Goal: Transaction & Acquisition: Purchase product/service

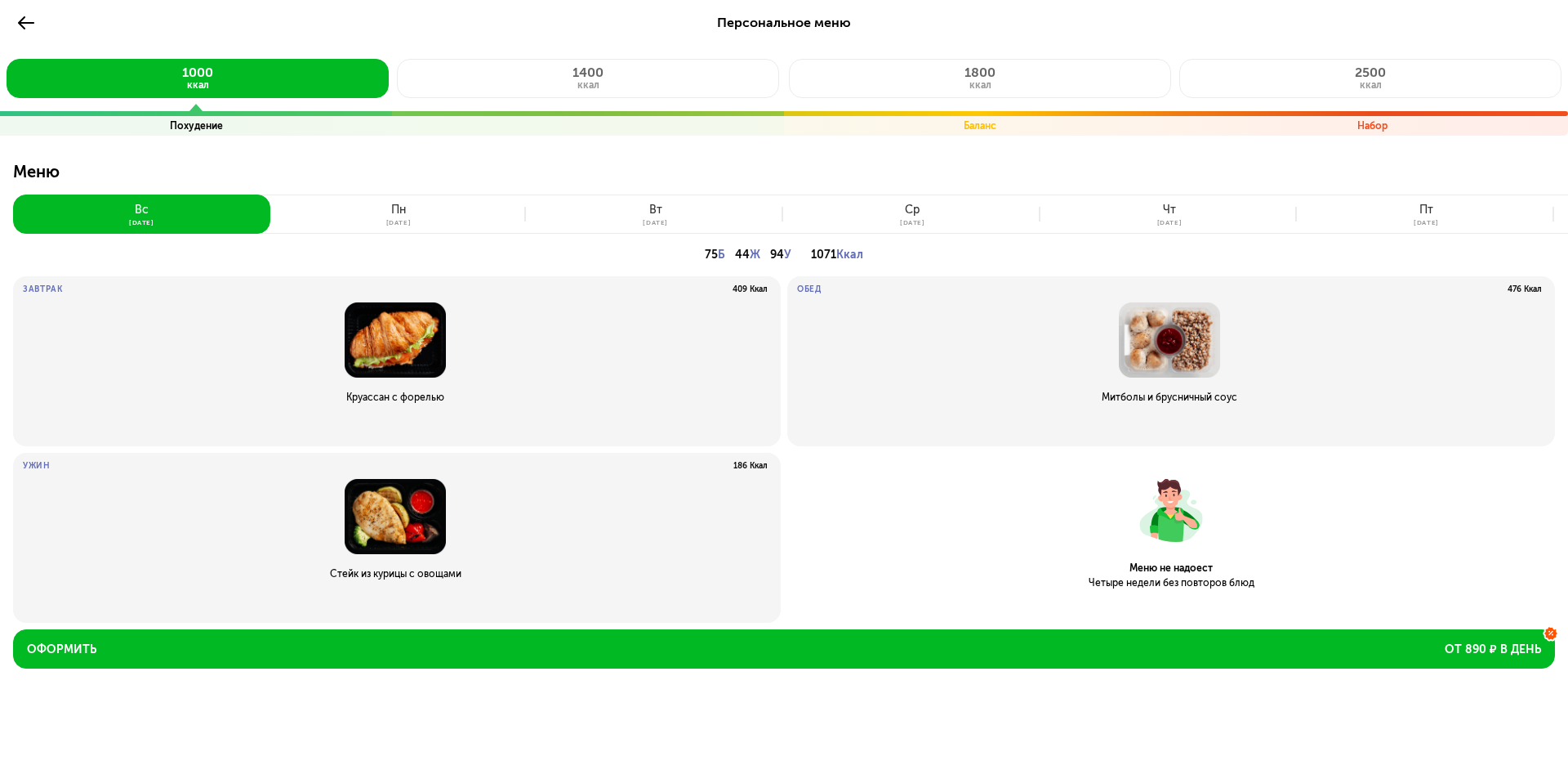
click at [15, 19] on button at bounding box center [26, 22] width 26 height 26
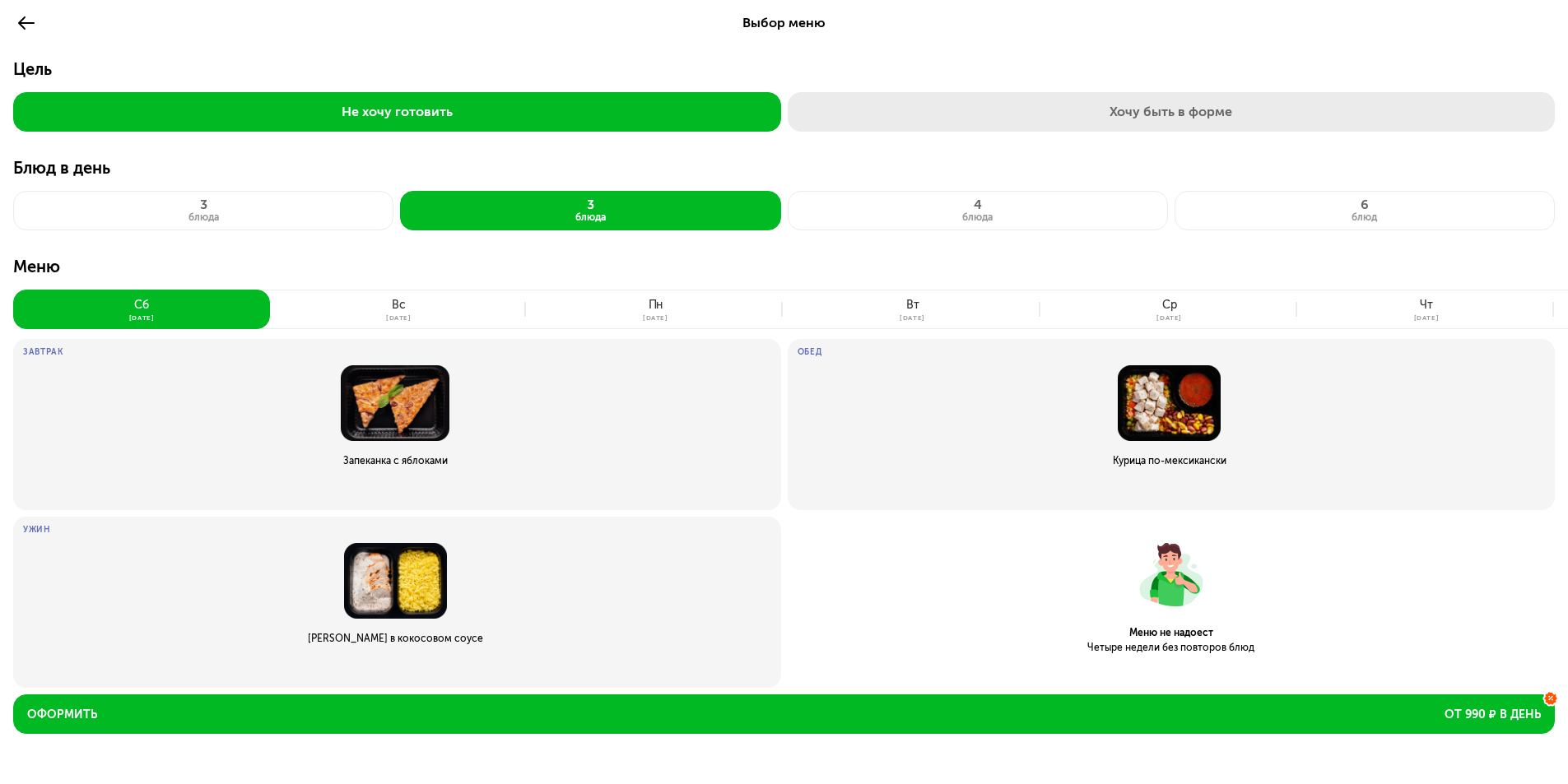
click at [977, 109] on button "Хочу быть в форме" at bounding box center [1171, 112] width 768 height 40
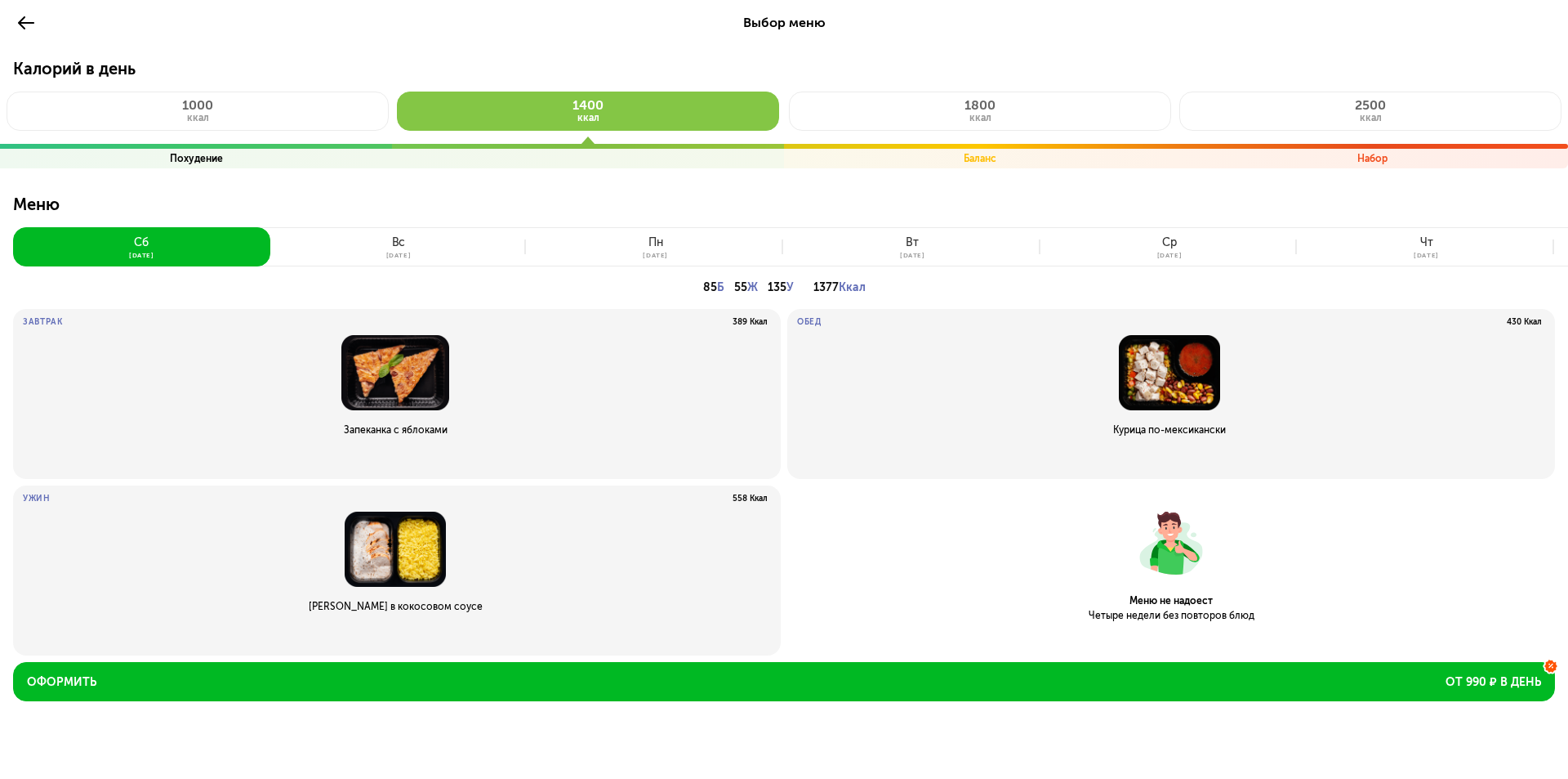
click at [969, 108] on span "1800" at bounding box center [980, 104] width 31 height 15
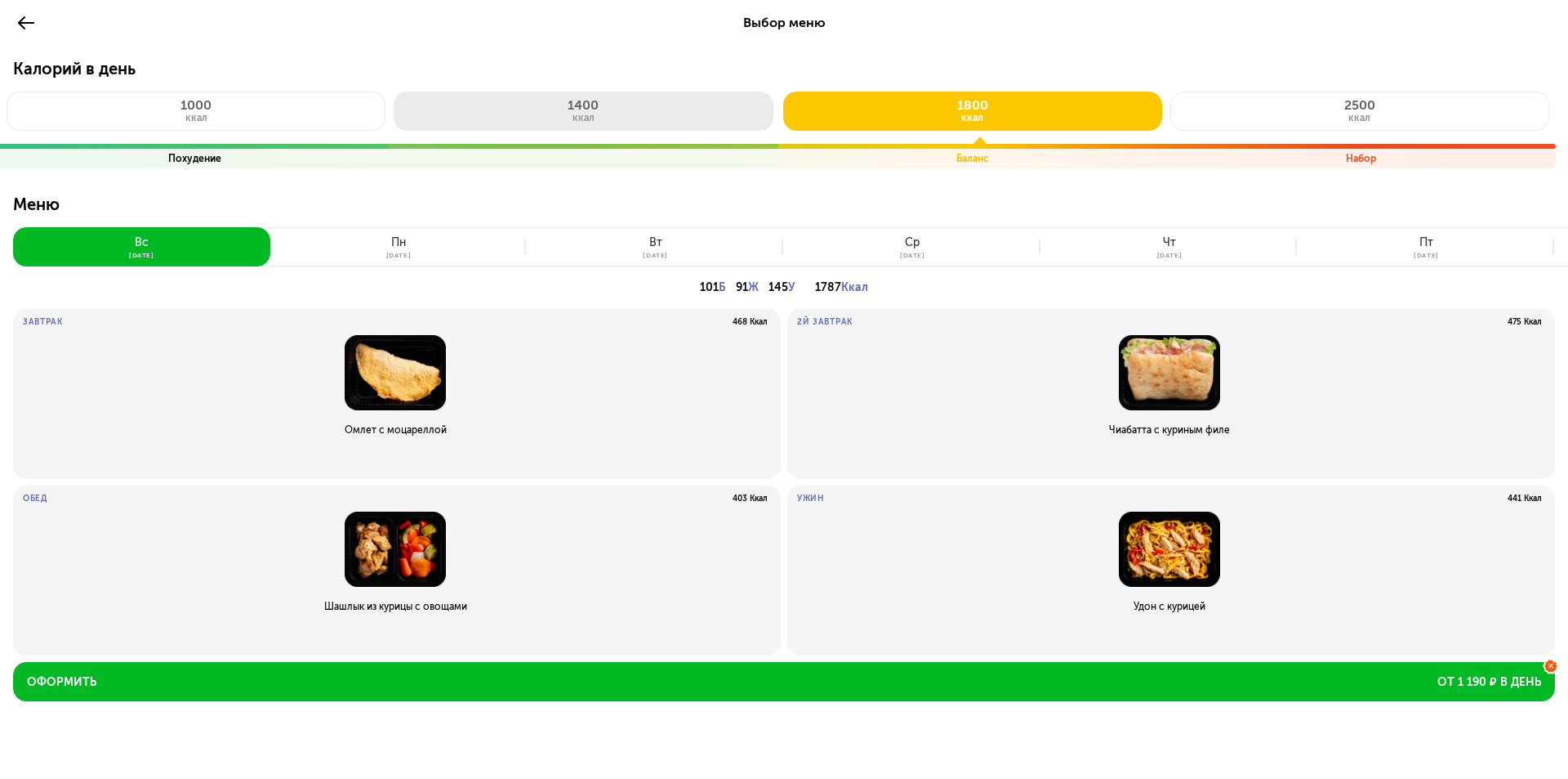
click at [541, 98] on button "1400 ккал" at bounding box center [583, 111] width 379 height 39
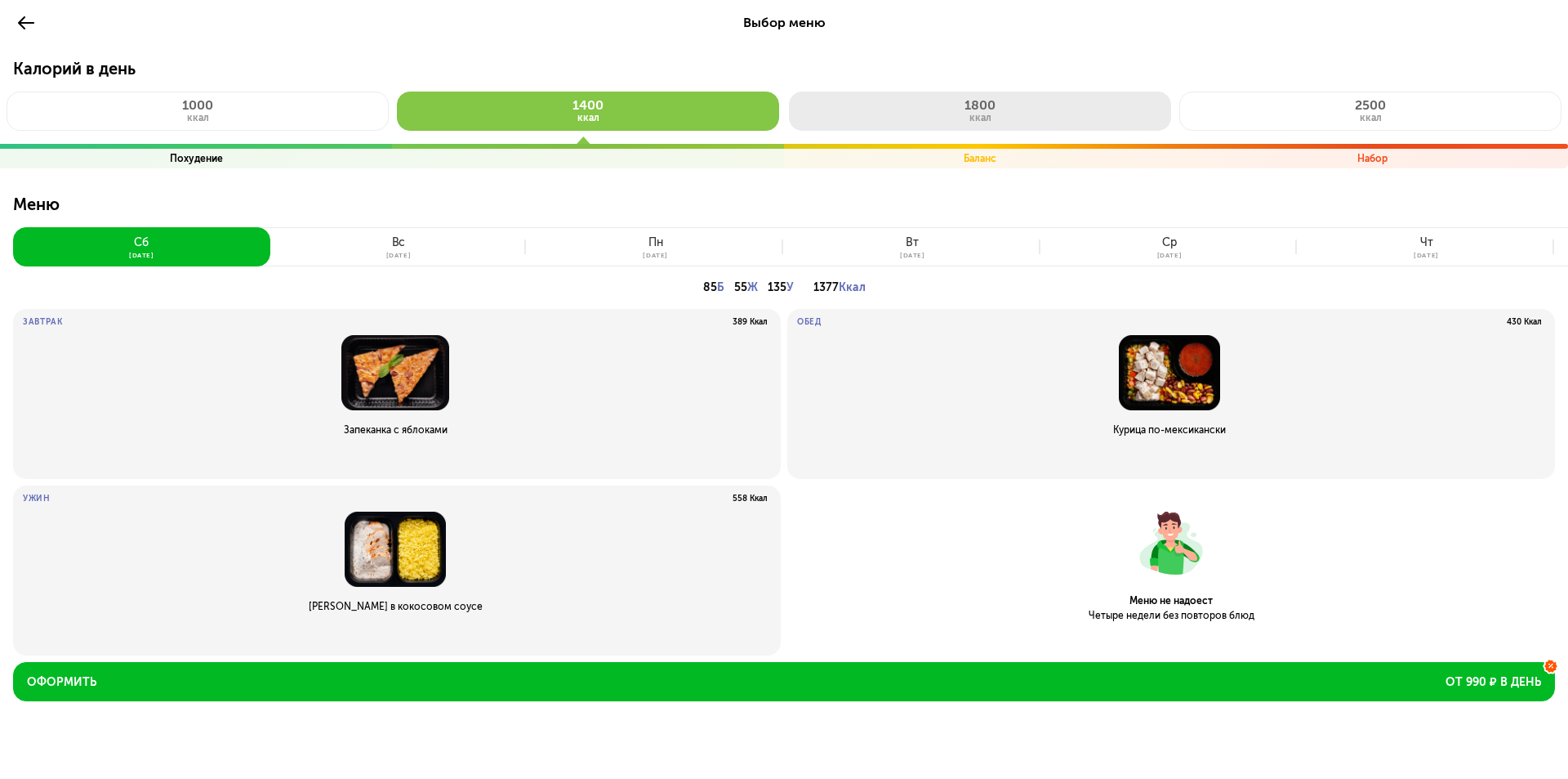
click at [906, 108] on button "1800 ккал" at bounding box center [980, 111] width 382 height 39
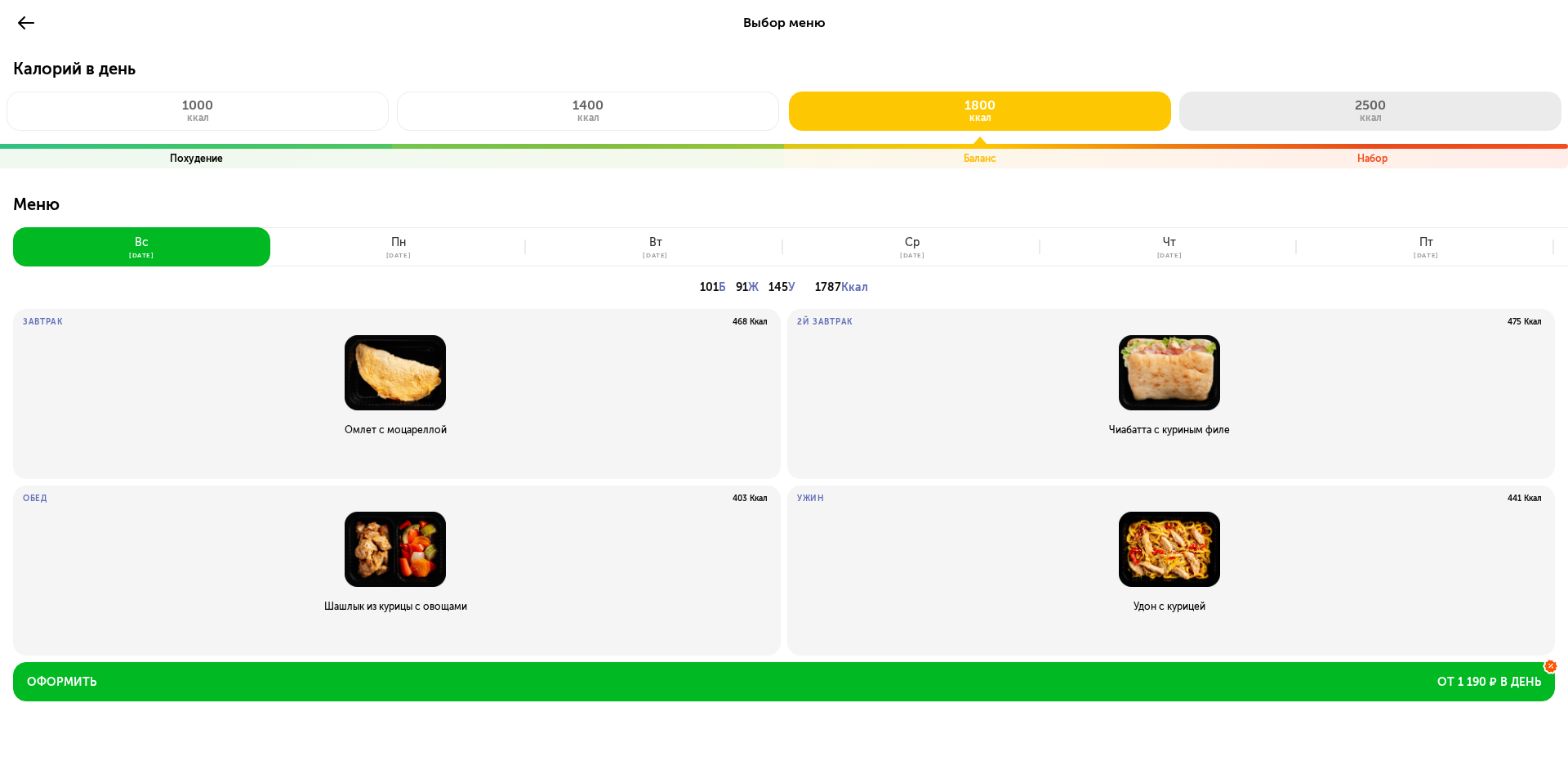
click at [1273, 116] on button "2500 ккал" at bounding box center [1371, 111] width 382 height 39
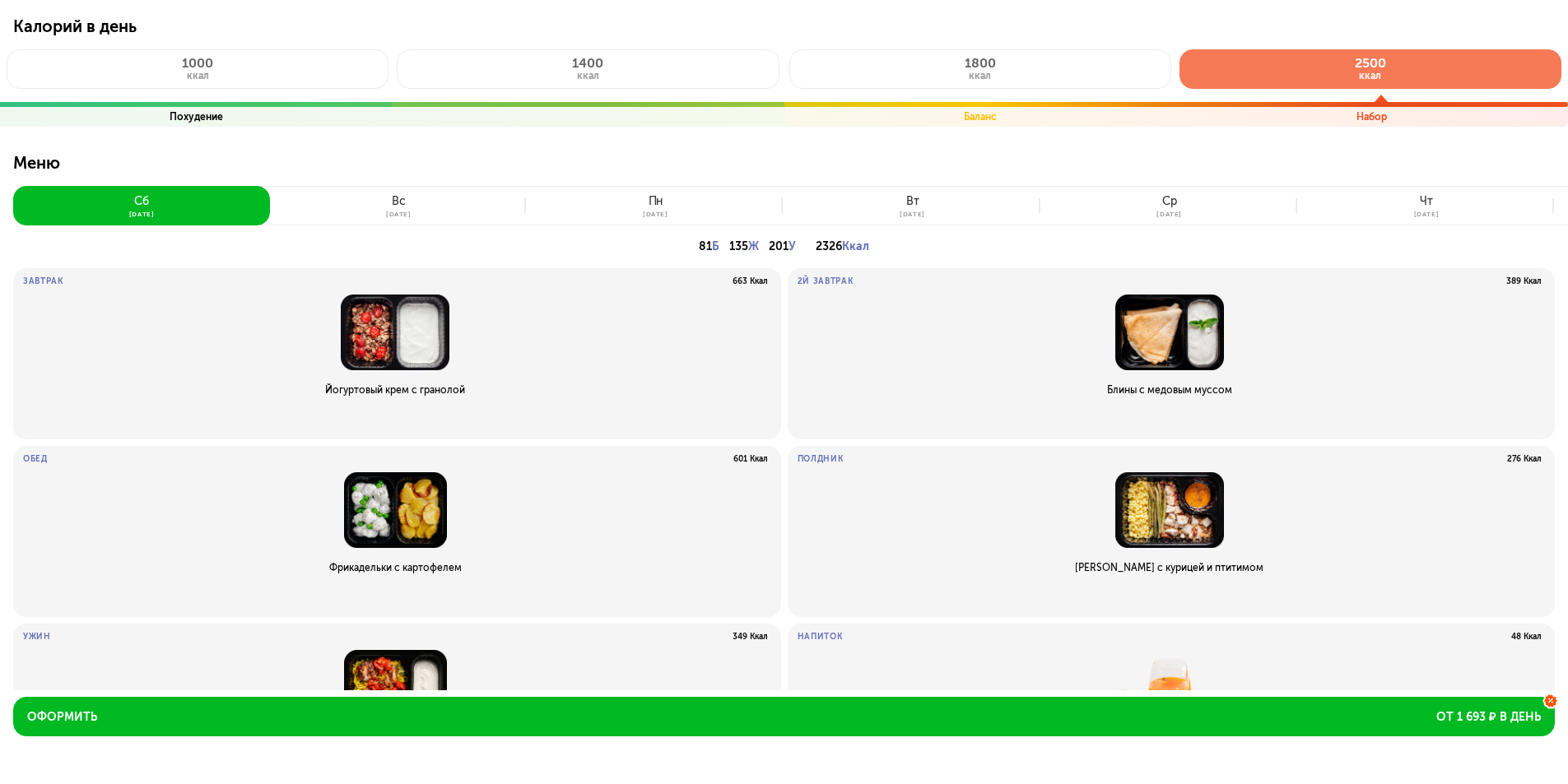
scroll to position [82, 0]
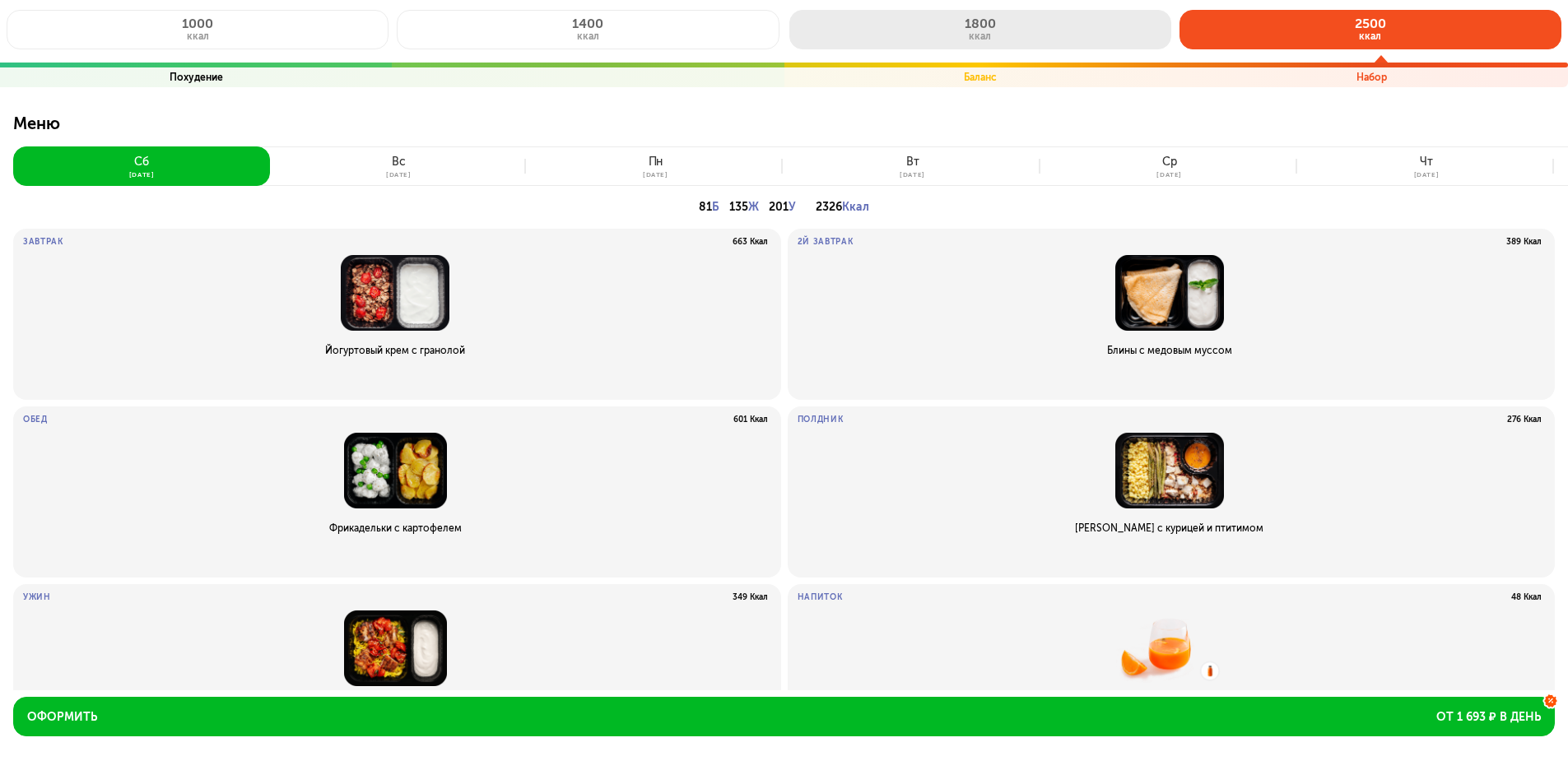
click at [922, 16] on button "1800 ккал" at bounding box center [980, 29] width 382 height 40
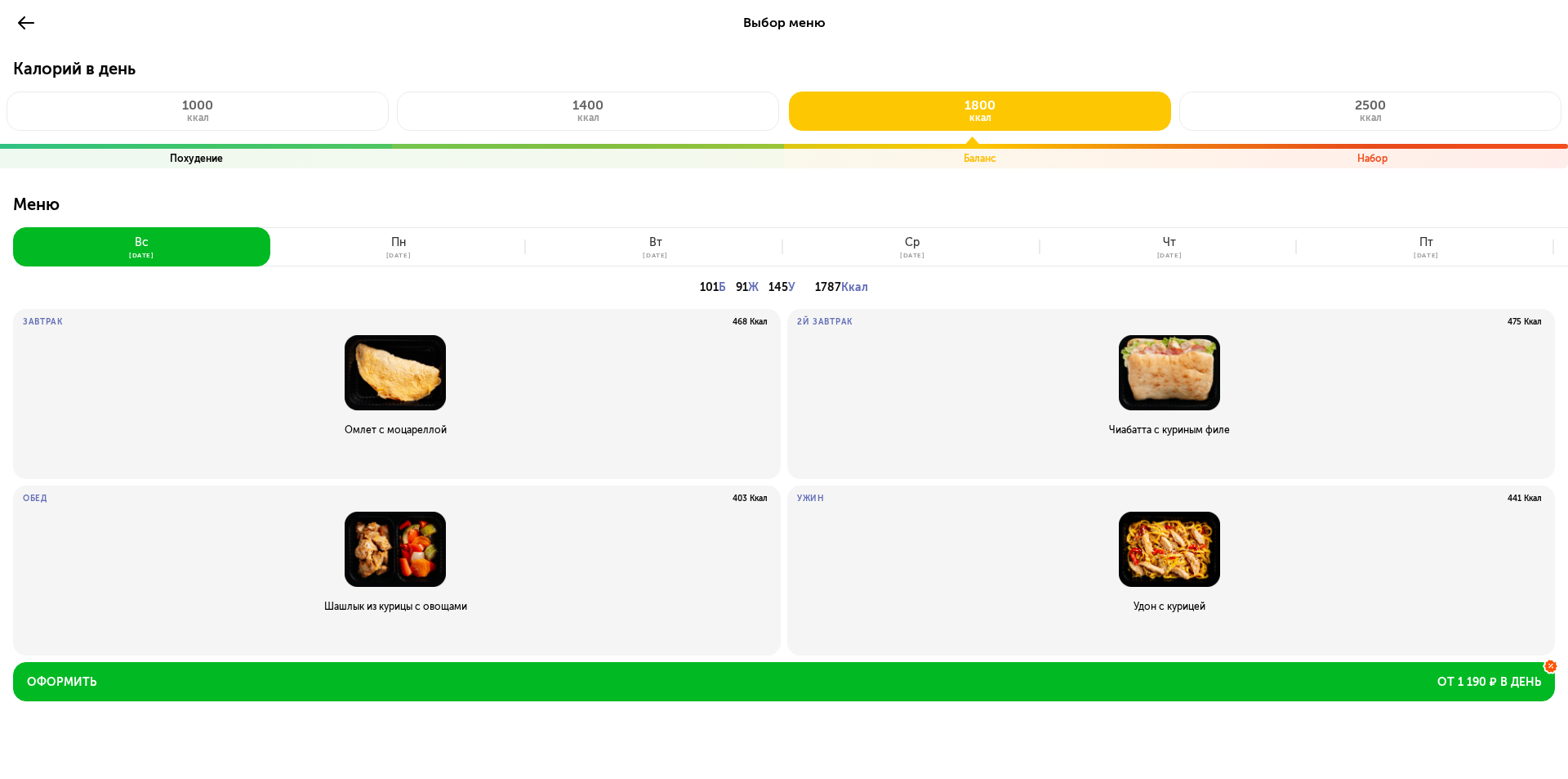
click at [370, 239] on button "пн 25 авг" at bounding box center [398, 246] width 258 height 39
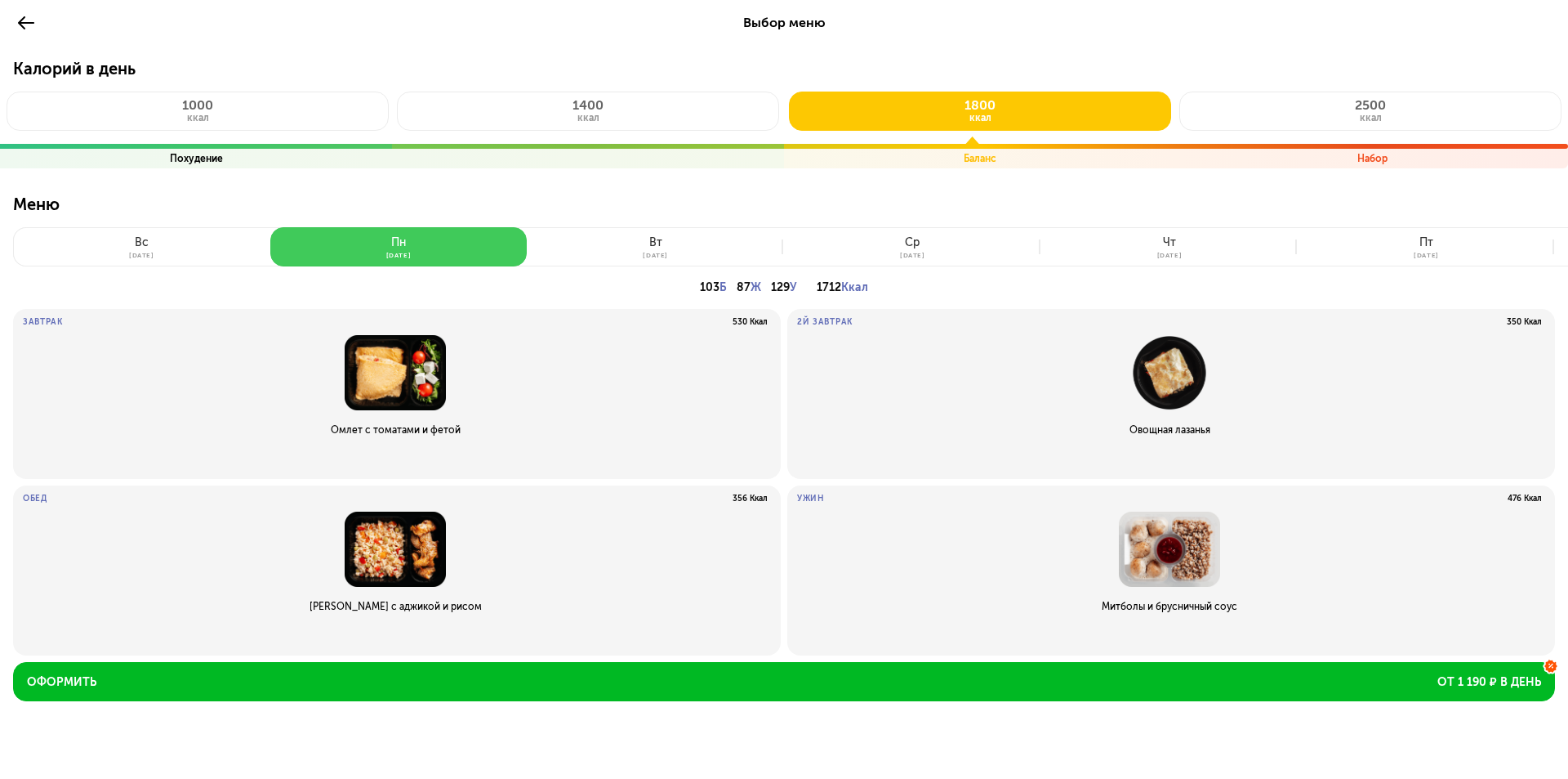
click at [370, 239] on button "пн 25 авг" at bounding box center [398, 246] width 258 height 39
click at [631, 245] on button "вт 26 авг" at bounding box center [655, 246] width 258 height 39
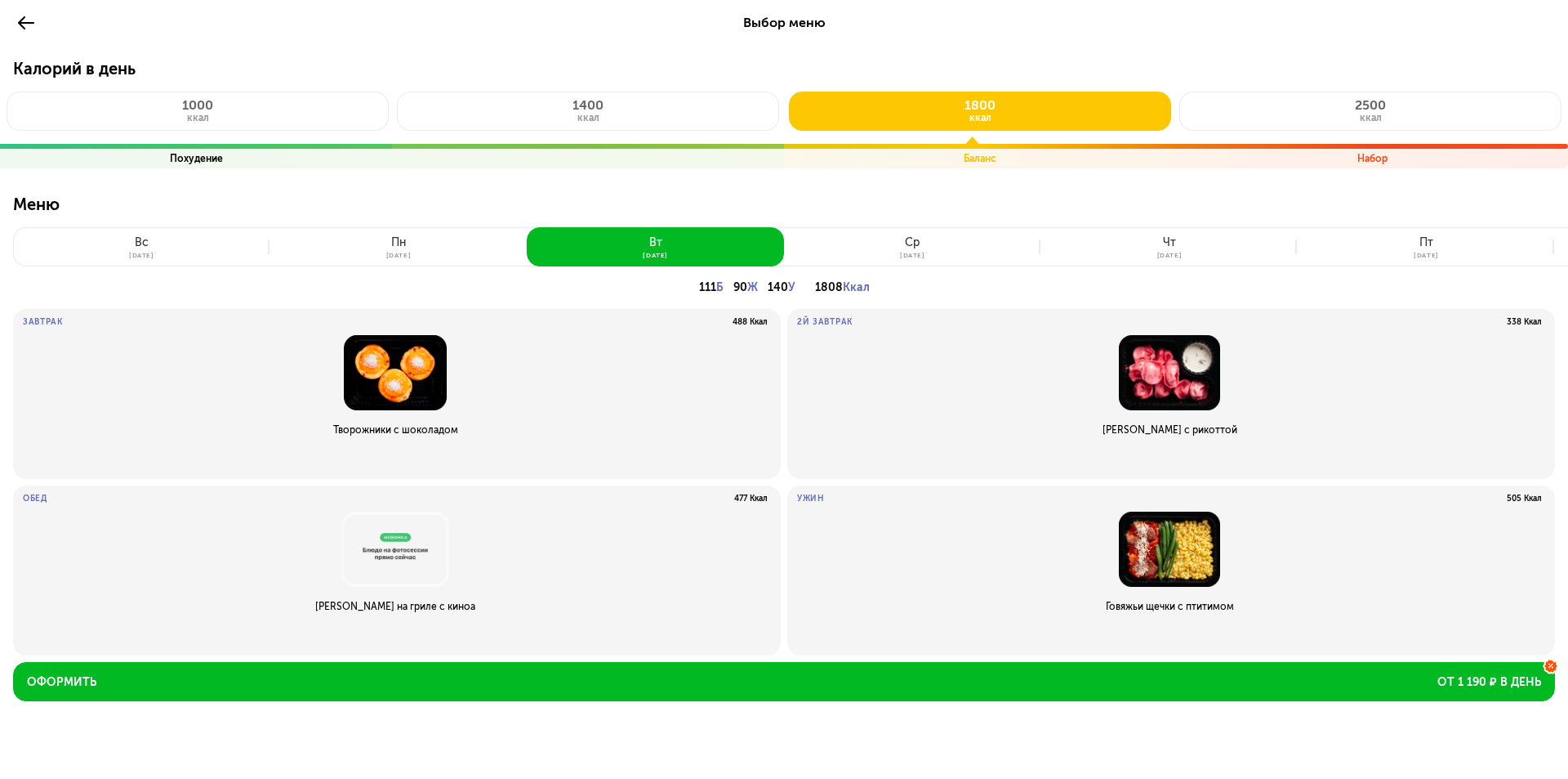
click at [902, 245] on button "ср 27 авг" at bounding box center [913, 246] width 258 height 39
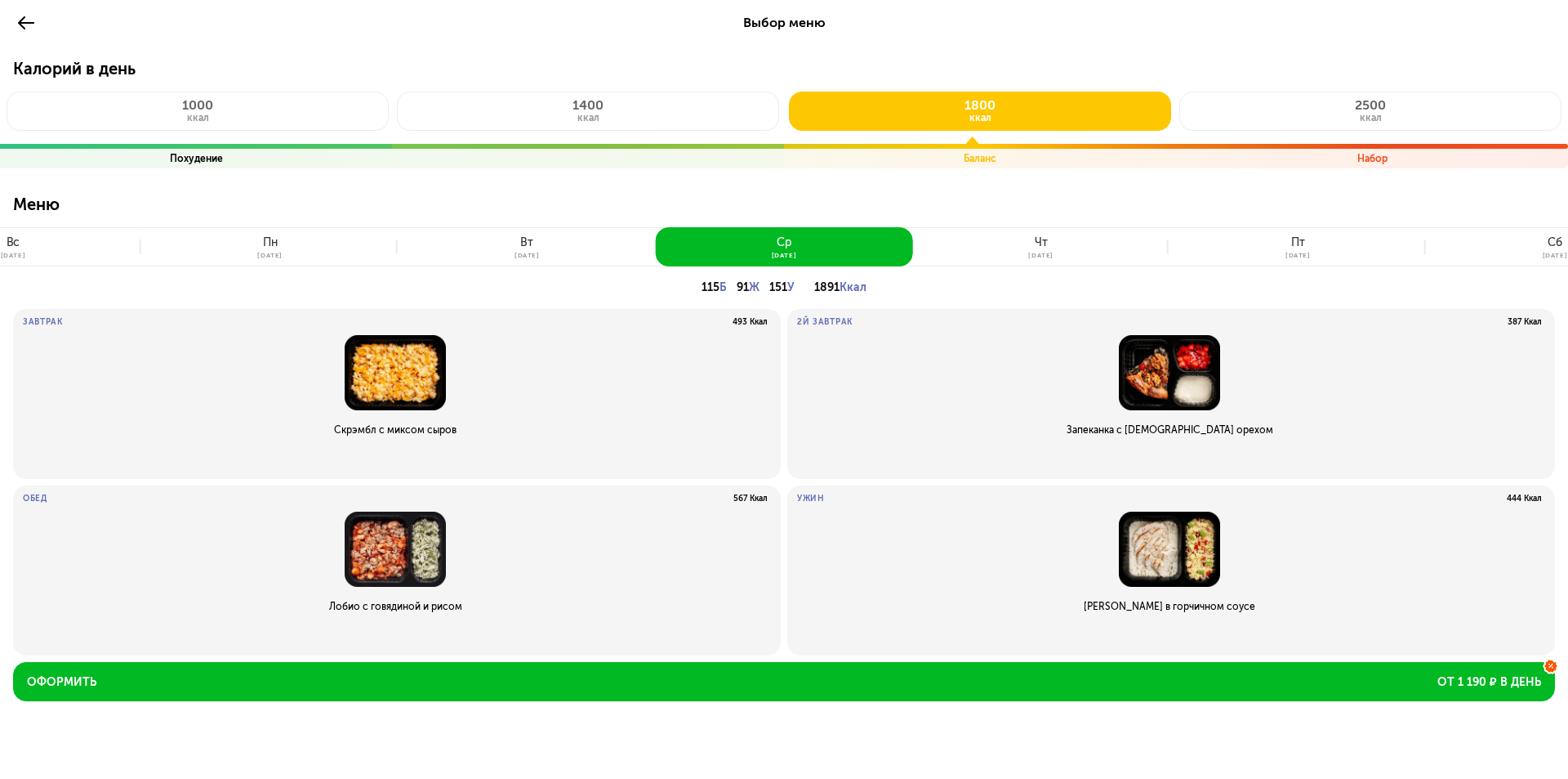
click at [1052, 239] on button "чт 28 авг" at bounding box center [1041, 246] width 258 height 39
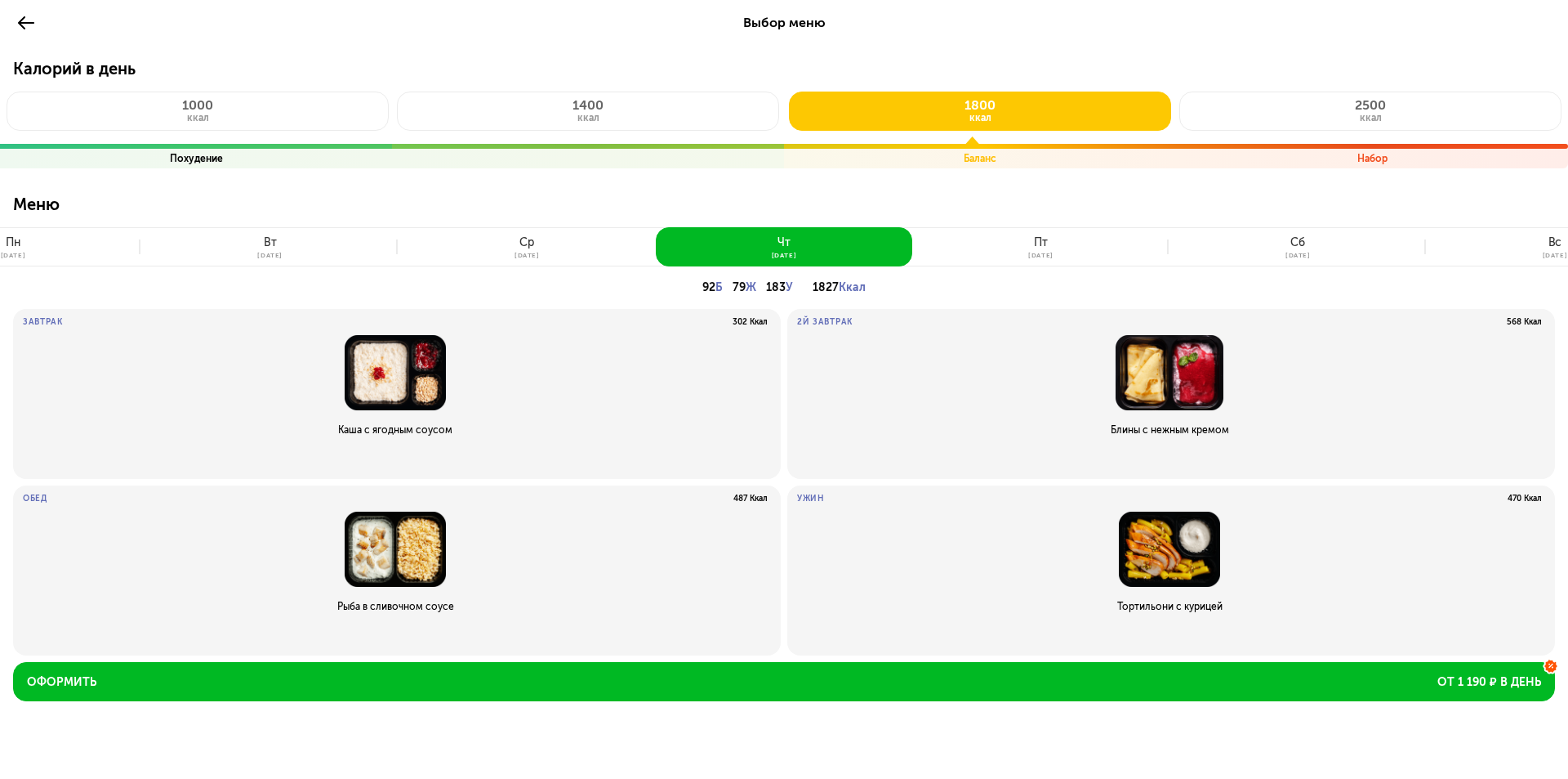
click at [1058, 239] on button "пт 29 авг" at bounding box center [1041, 246] width 258 height 39
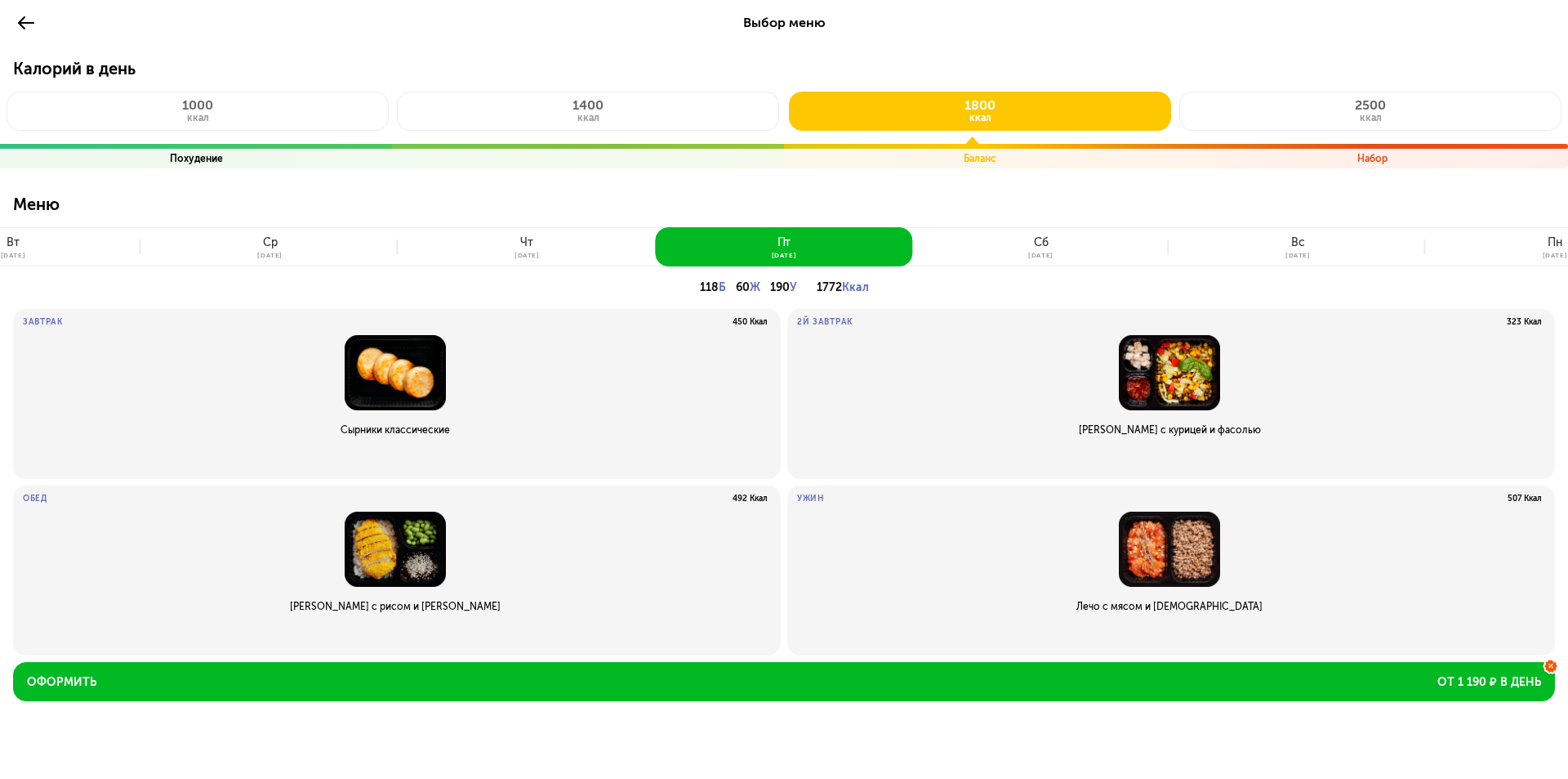
click at [1059, 239] on button "сб 30 авг" at bounding box center [1041, 246] width 258 height 39
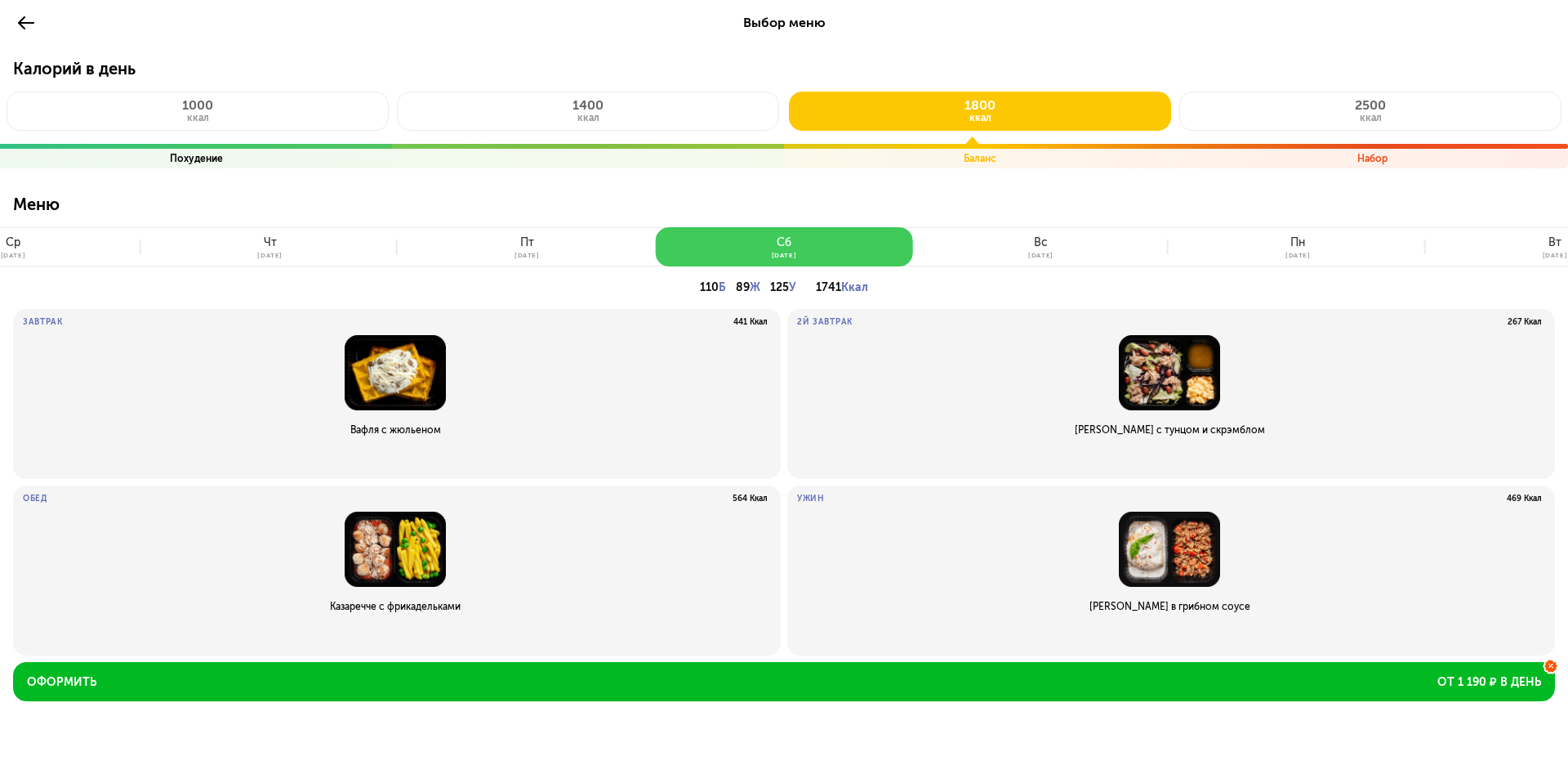
click at [1059, 239] on button "вс 31 авг" at bounding box center [1041, 246] width 258 height 39
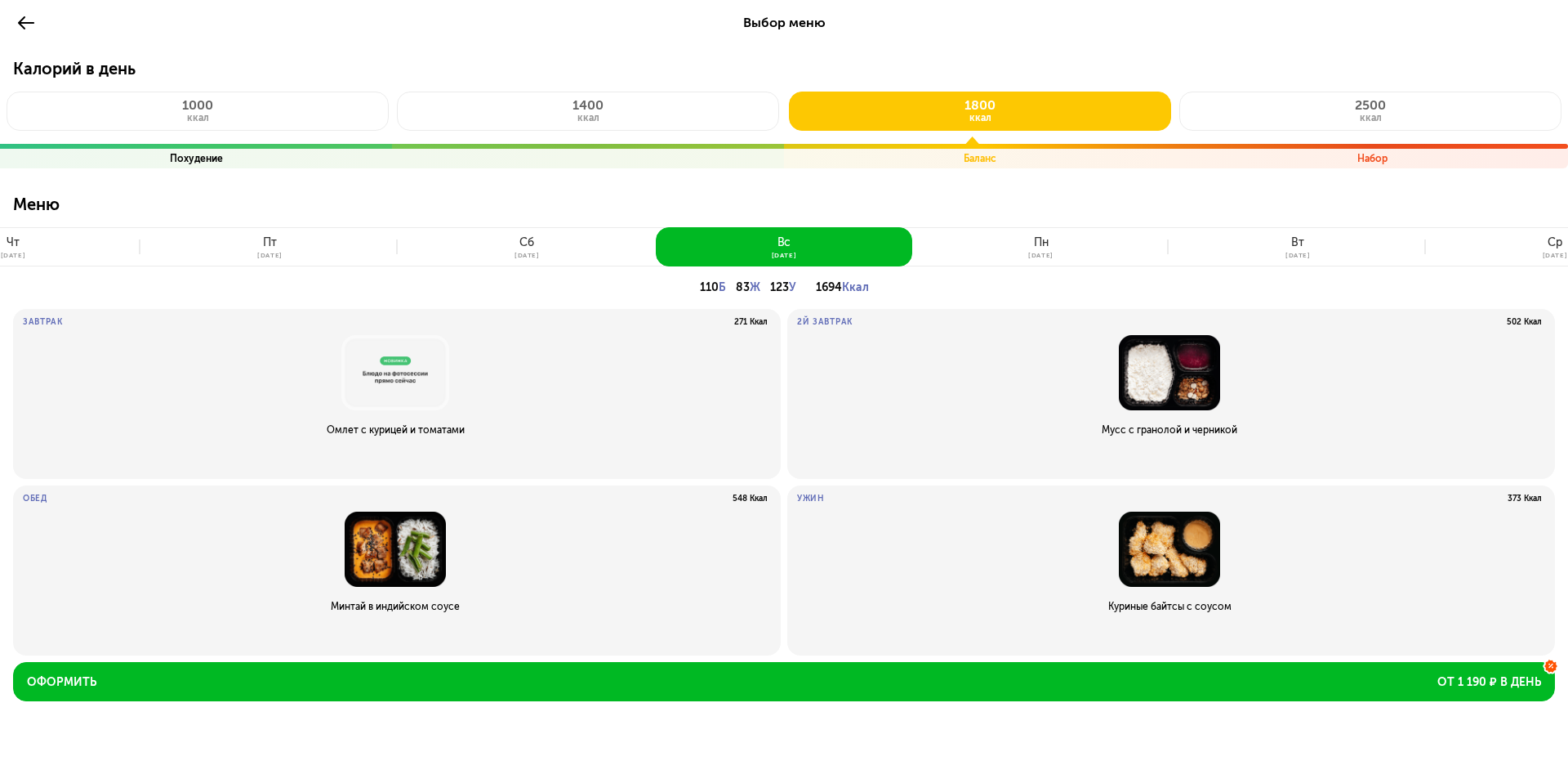
click at [1059, 239] on button "пн 1 сен" at bounding box center [1041, 246] width 258 height 39
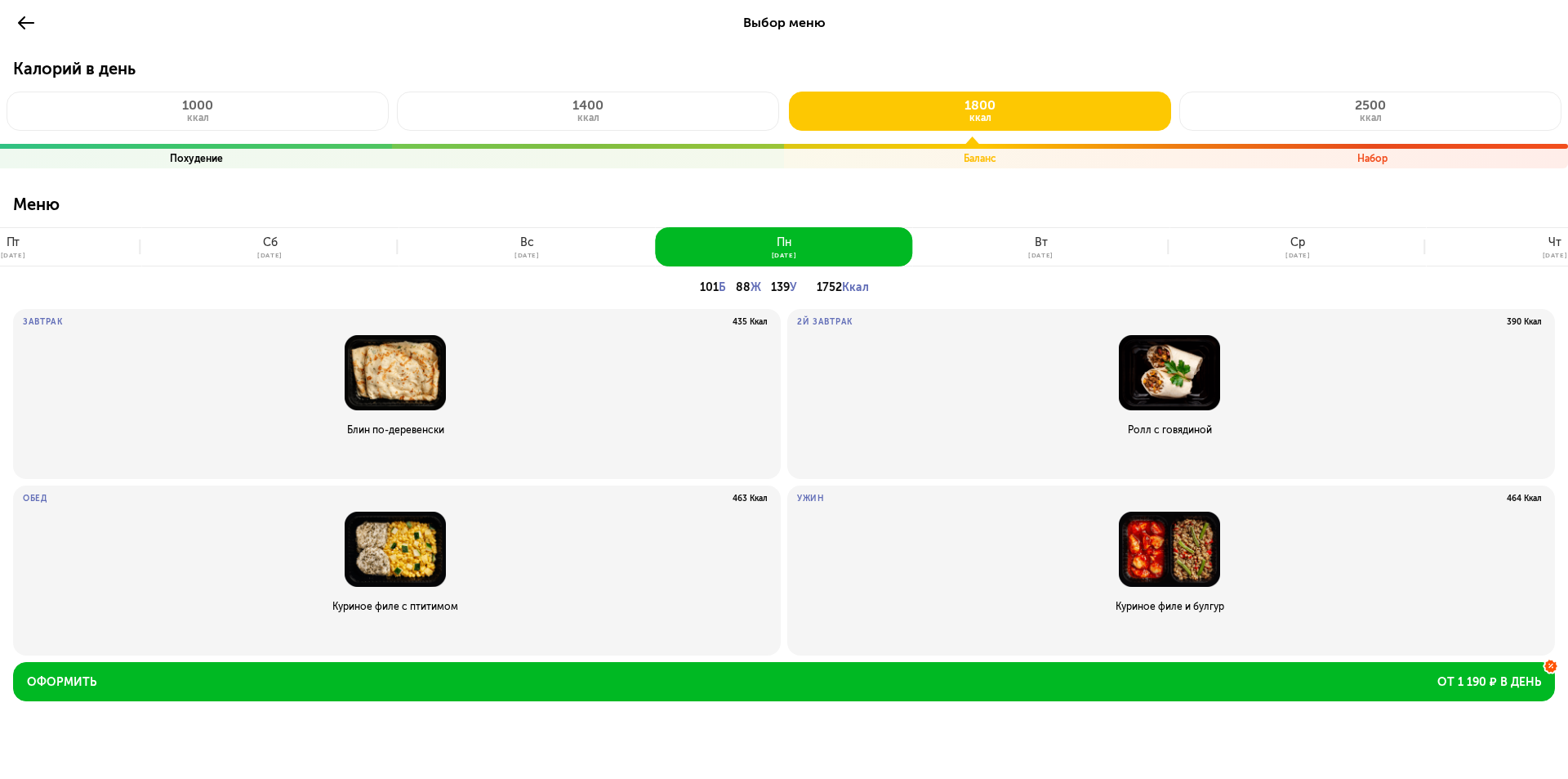
click at [1059, 239] on button "вт 2 сен" at bounding box center [1041, 246] width 258 height 39
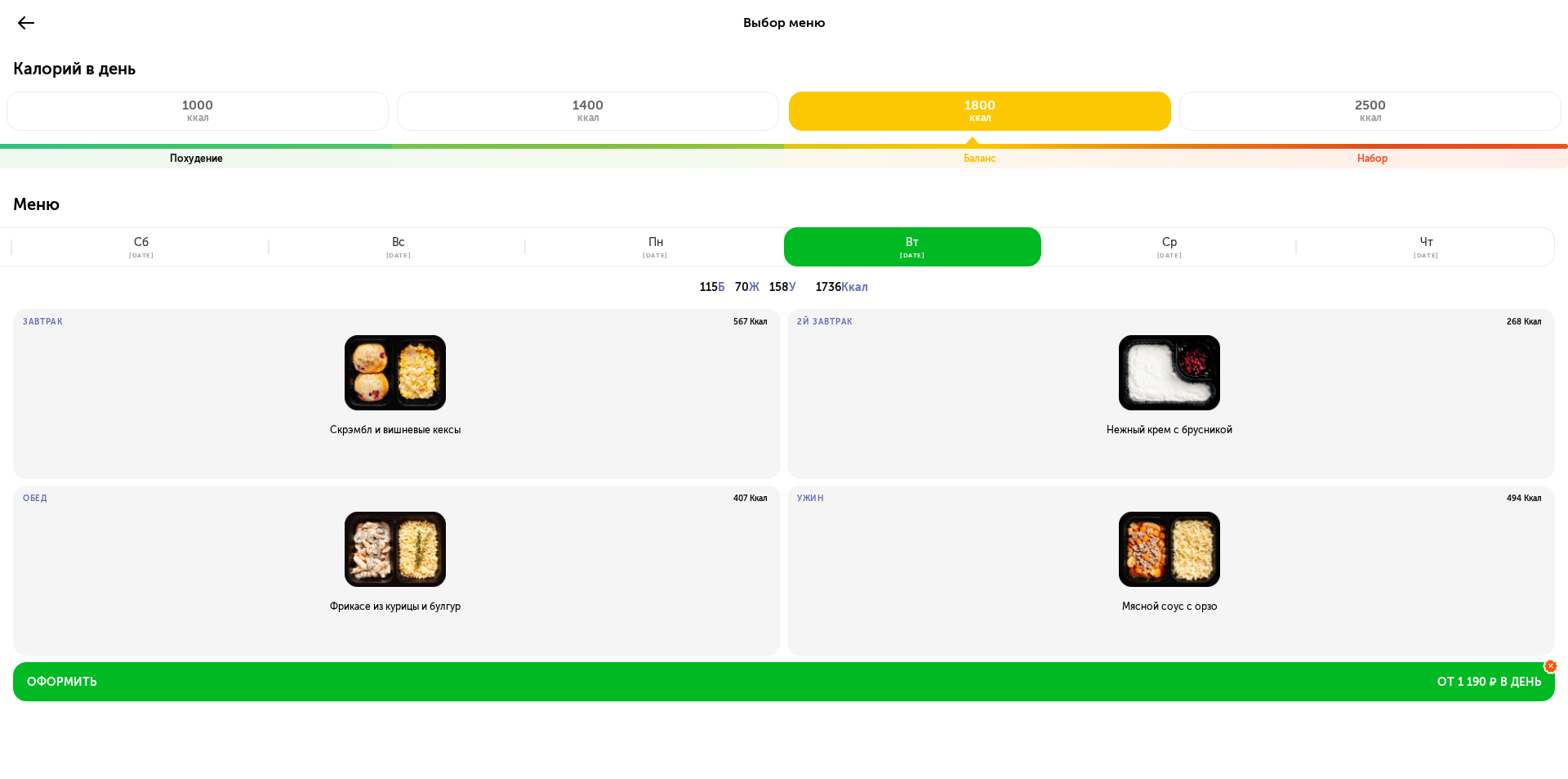
click at [1059, 239] on button "ср 3 сен" at bounding box center [1170, 246] width 258 height 39
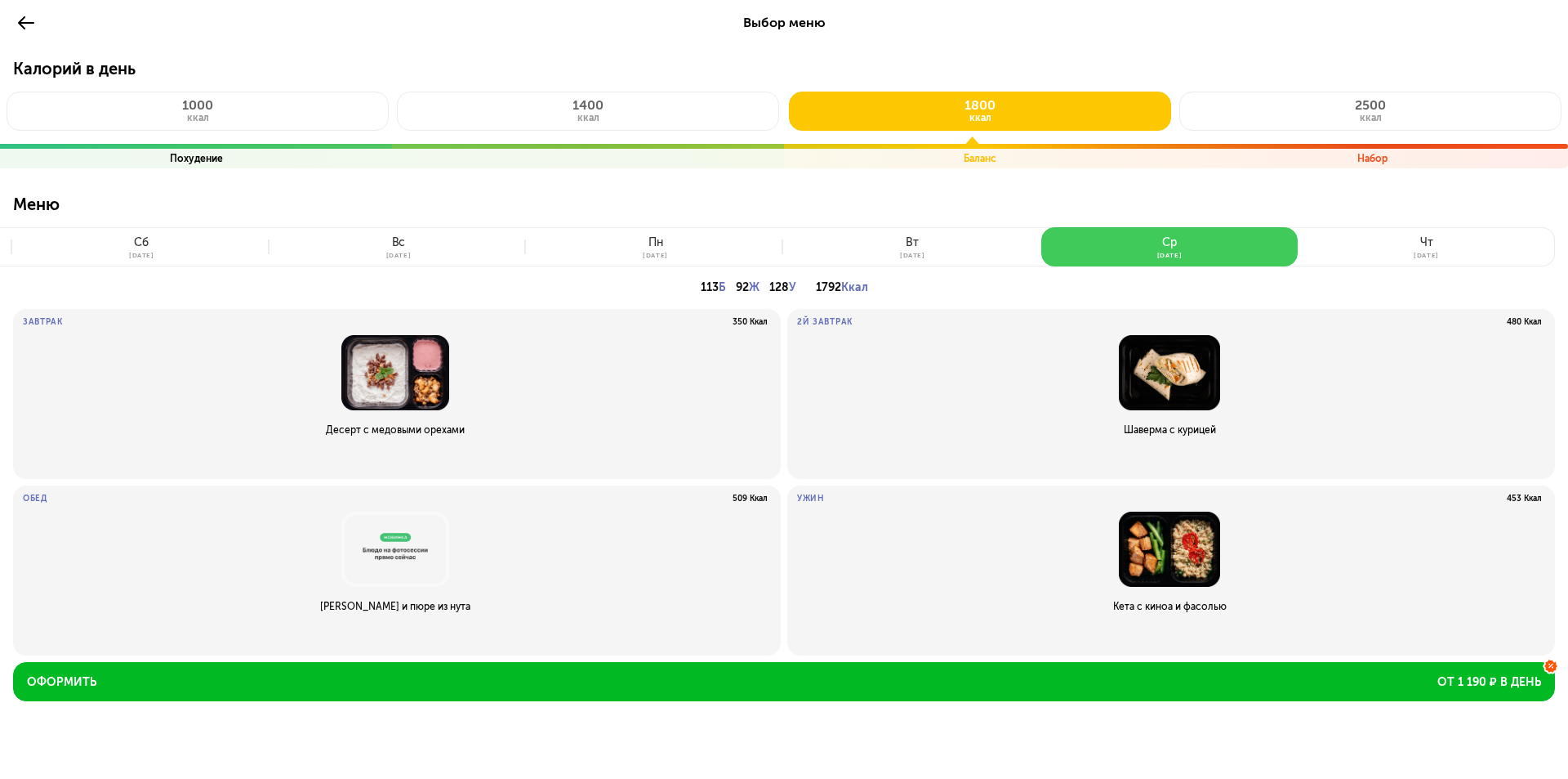
click at [1059, 239] on button "ср 3 сен" at bounding box center [1170, 246] width 258 height 39
click at [1377, 246] on button "чт 4 сен" at bounding box center [1426, 246] width 258 height 39
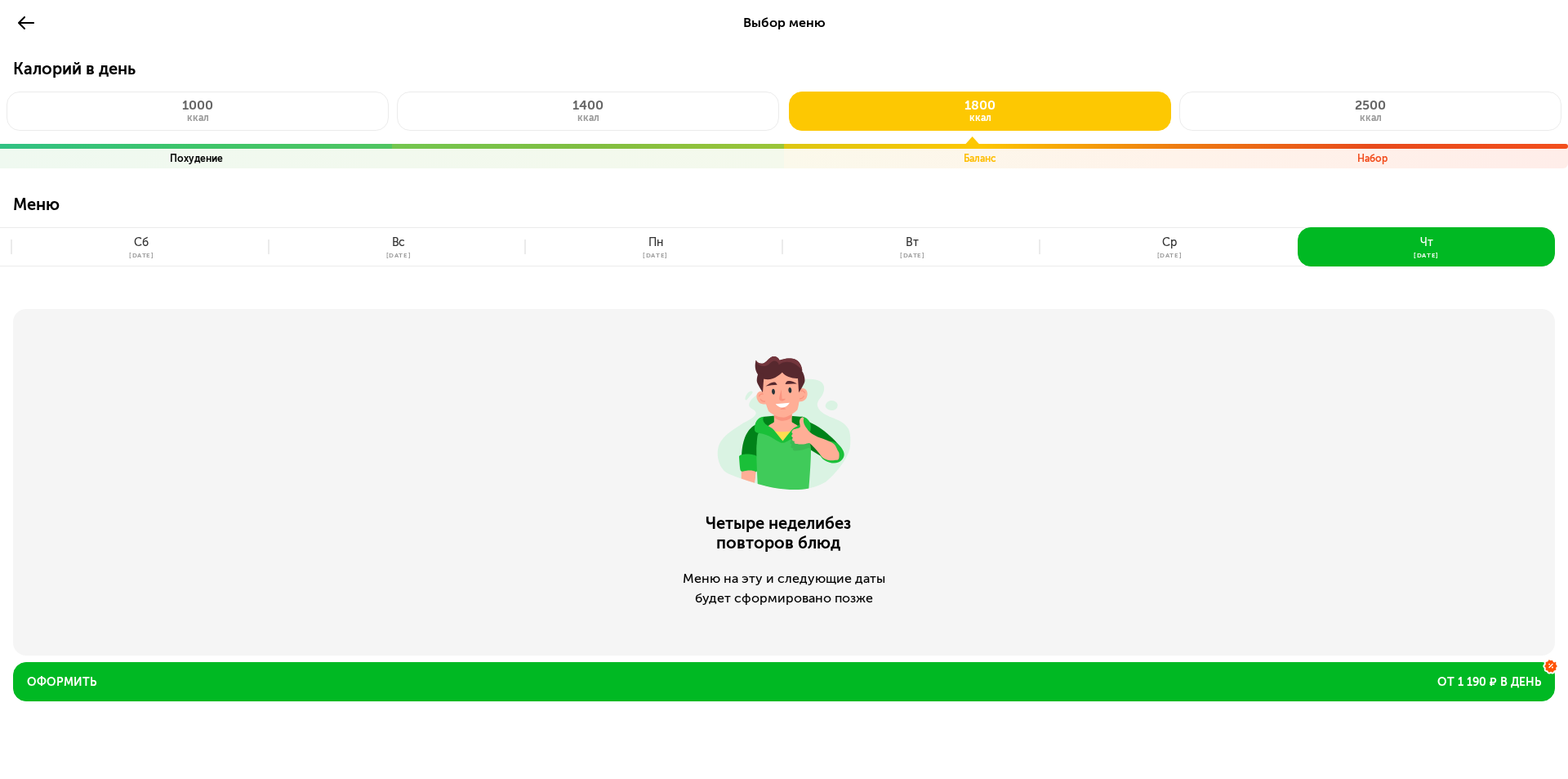
click at [19, 26] on icon at bounding box center [26, 23] width 19 height 19
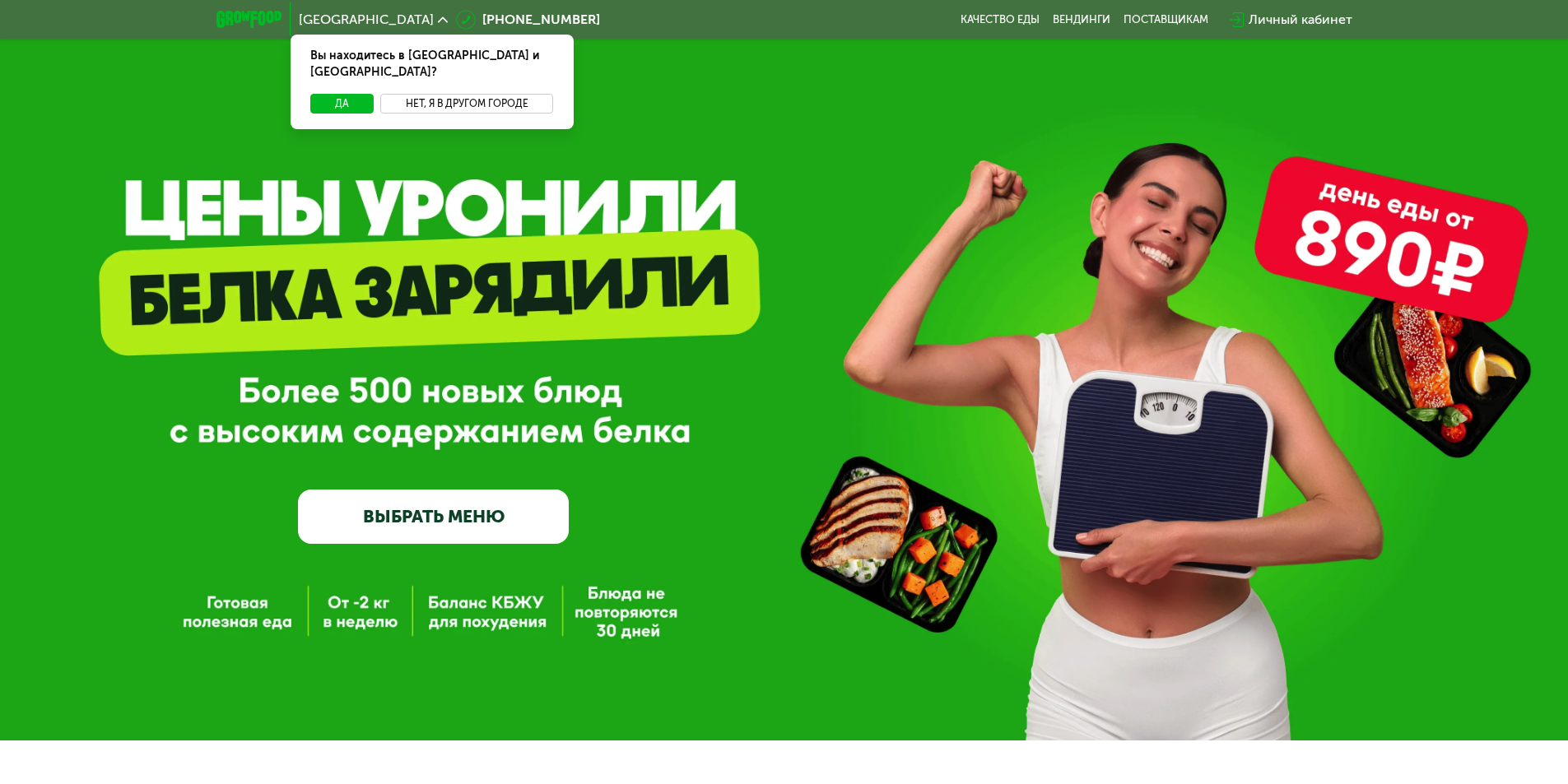
click at [441, 94] on button "Нет, я в другом городе" at bounding box center [467, 103] width 174 height 19
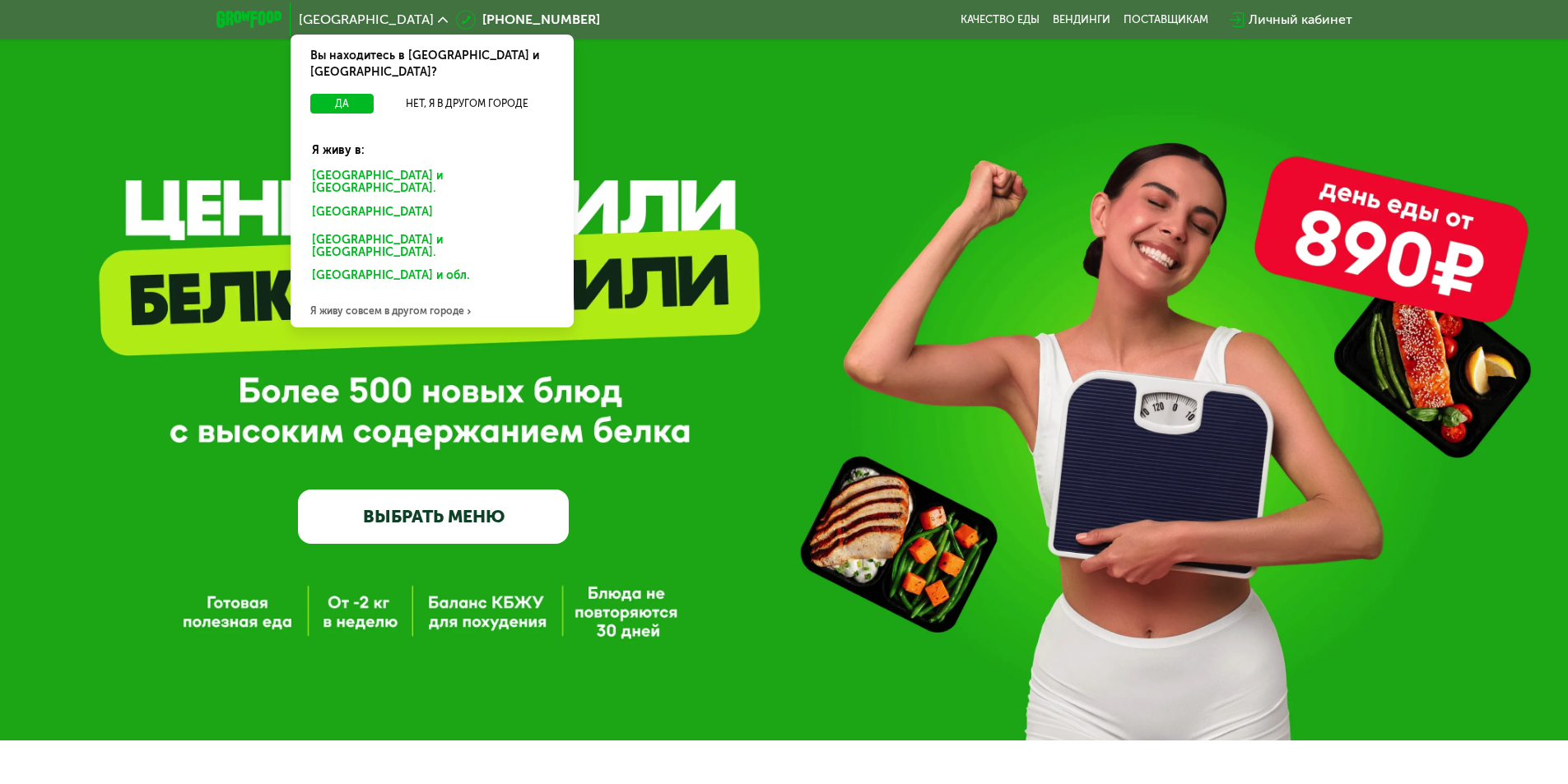
click at [367, 202] on div "Санкт-Петербурге и обл." at bounding box center [428, 214] width 257 height 26
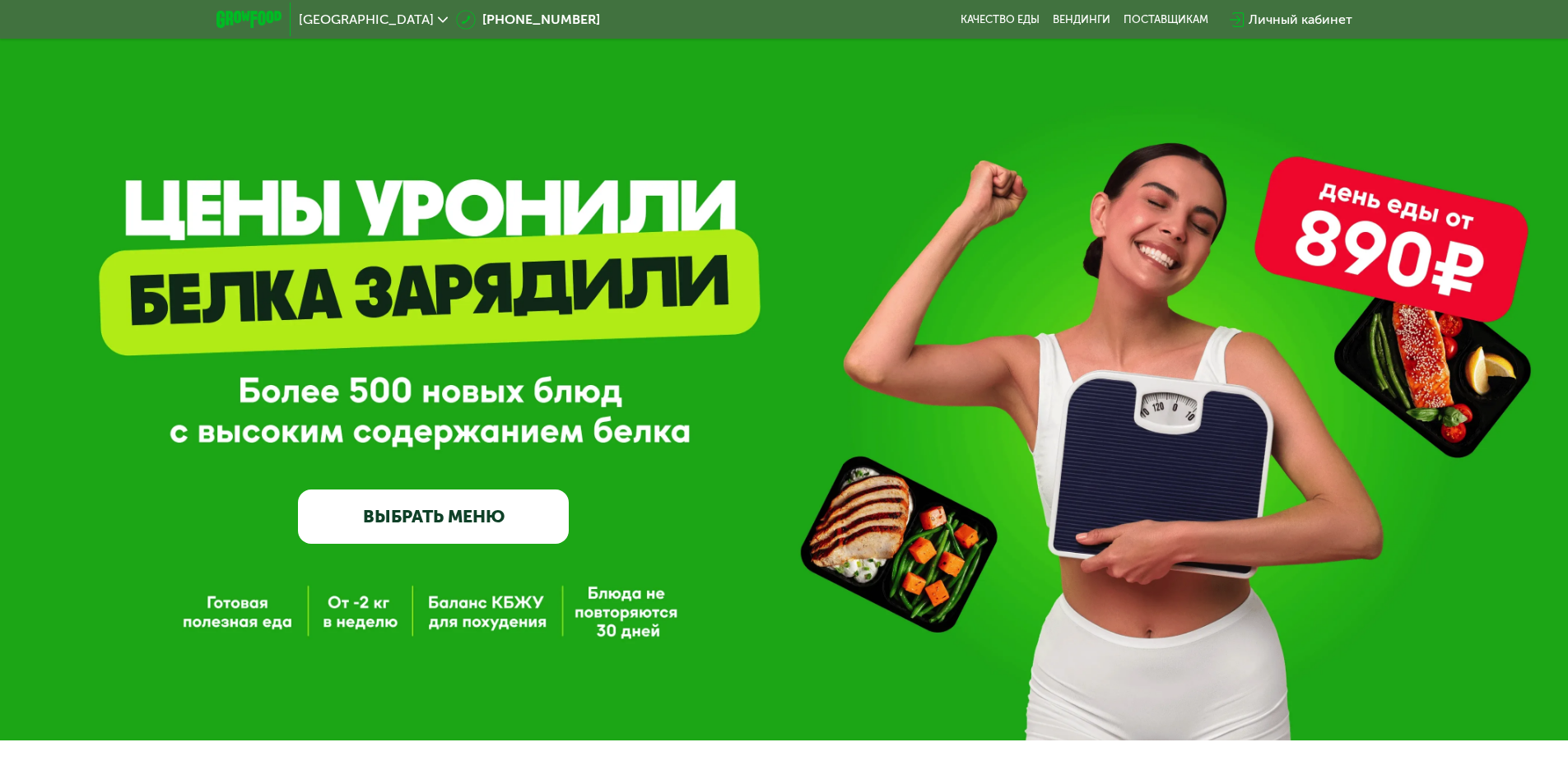
scroll to position [51, 0]
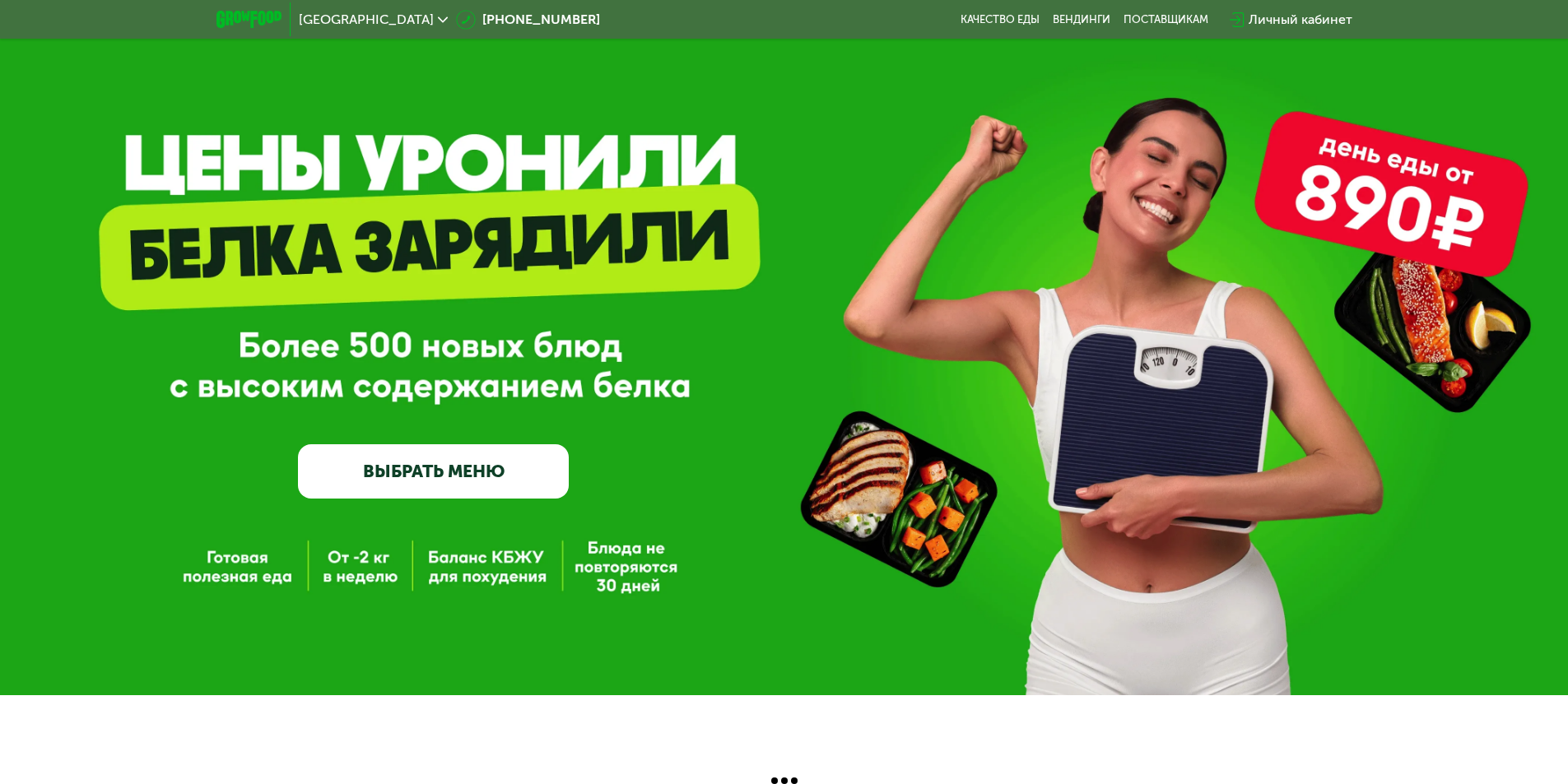
click at [416, 476] on link "ВЫБРАТЬ МЕНЮ" at bounding box center [433, 472] width 271 height 54
click at [447, 473] on link "ВЫБРАТЬ МЕНЮ" at bounding box center [433, 472] width 271 height 54
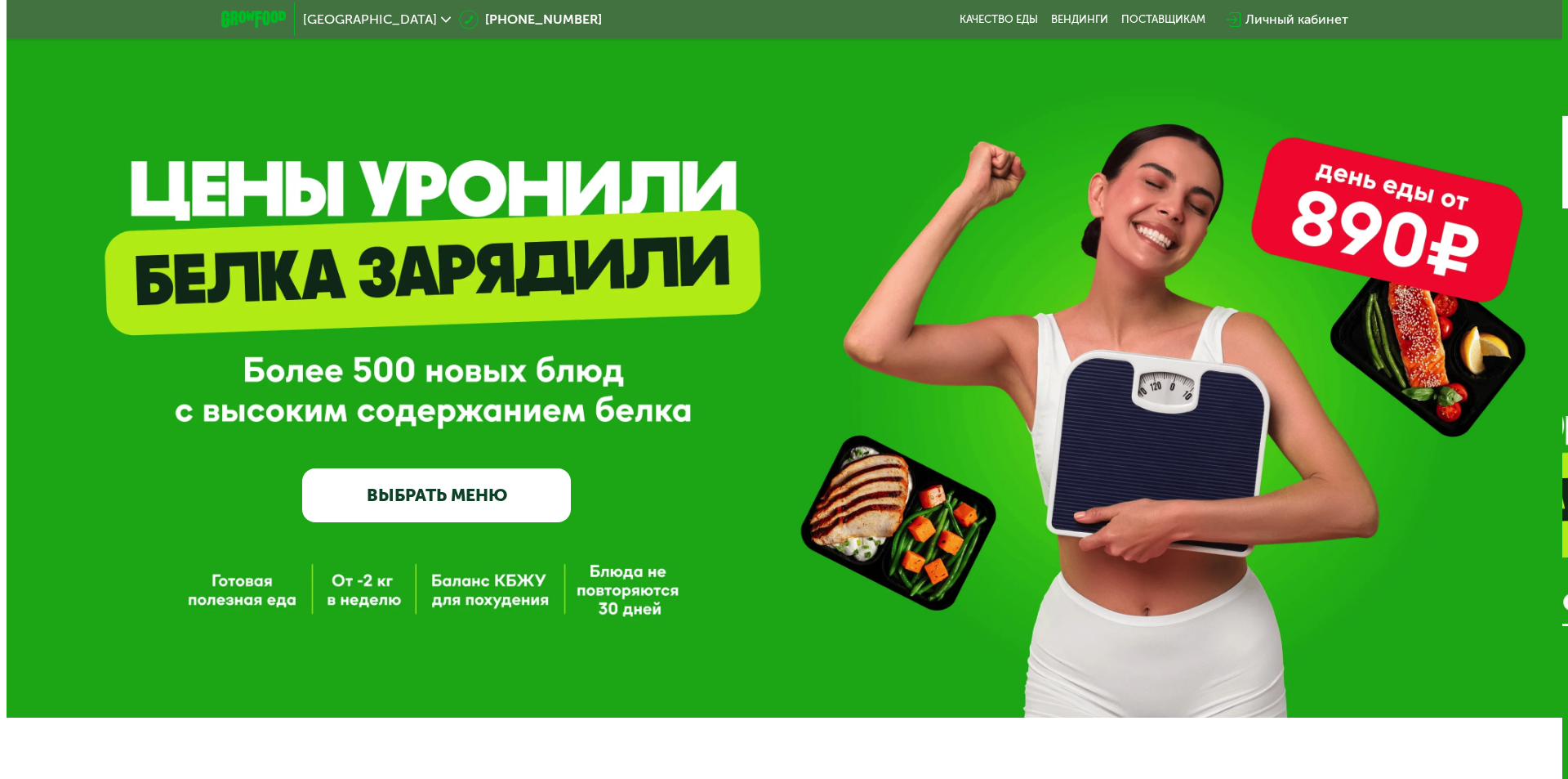
scroll to position [0, 0]
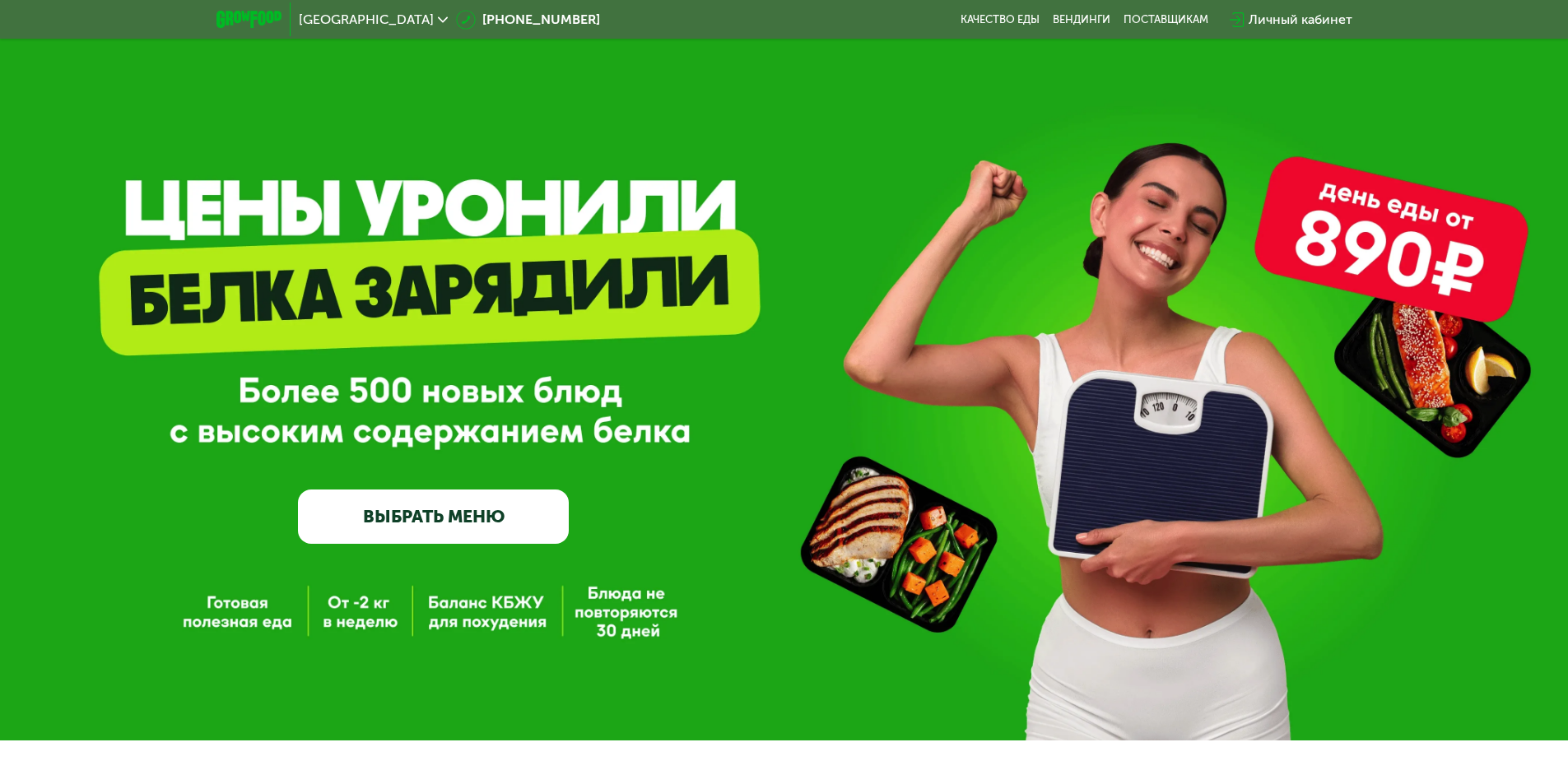
click at [1290, 14] on div "Личный кабинет" at bounding box center [1300, 19] width 103 height 19
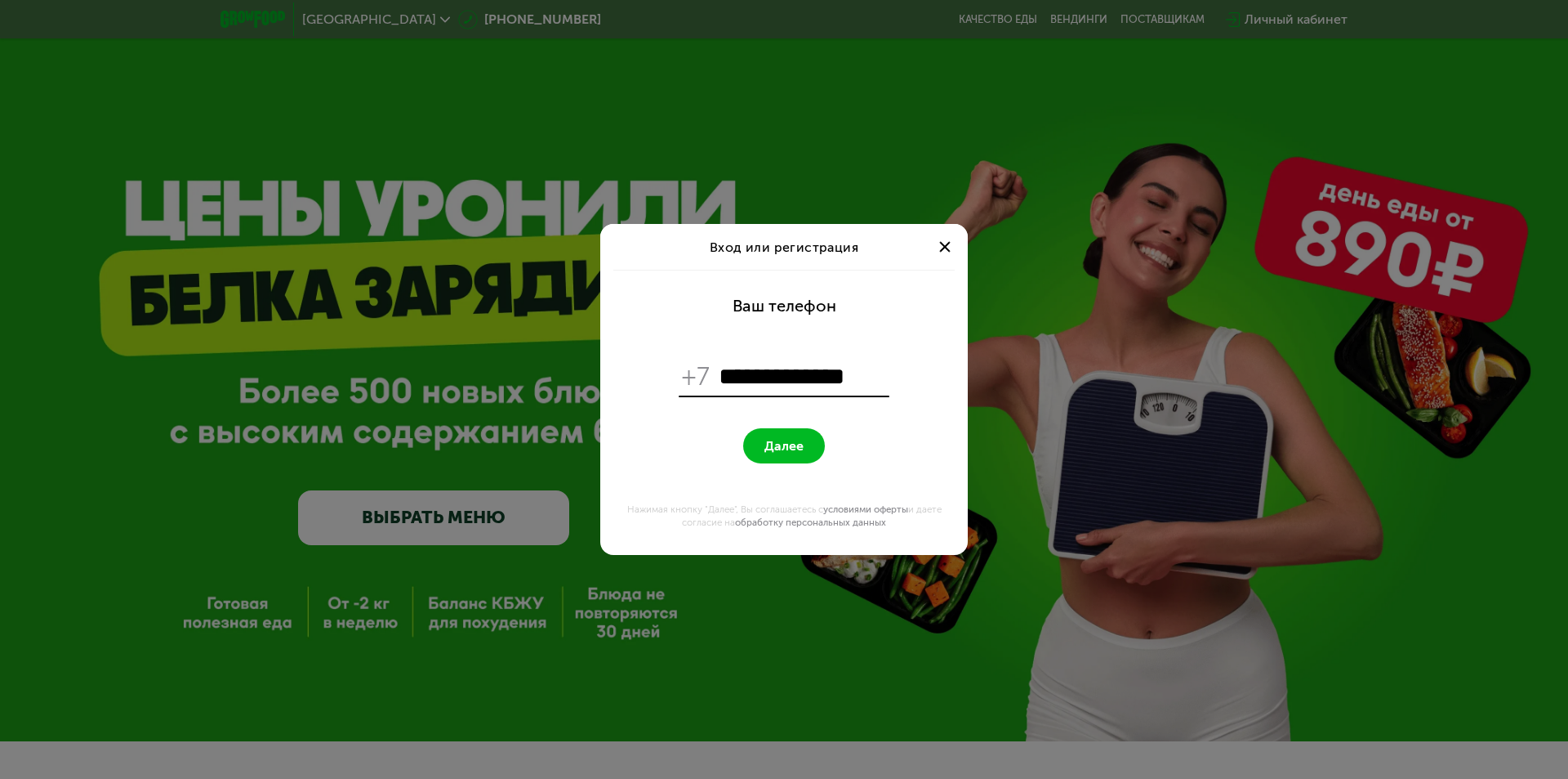
type input "**********"
click at [776, 443] on span "Далее" at bounding box center [784, 446] width 39 height 15
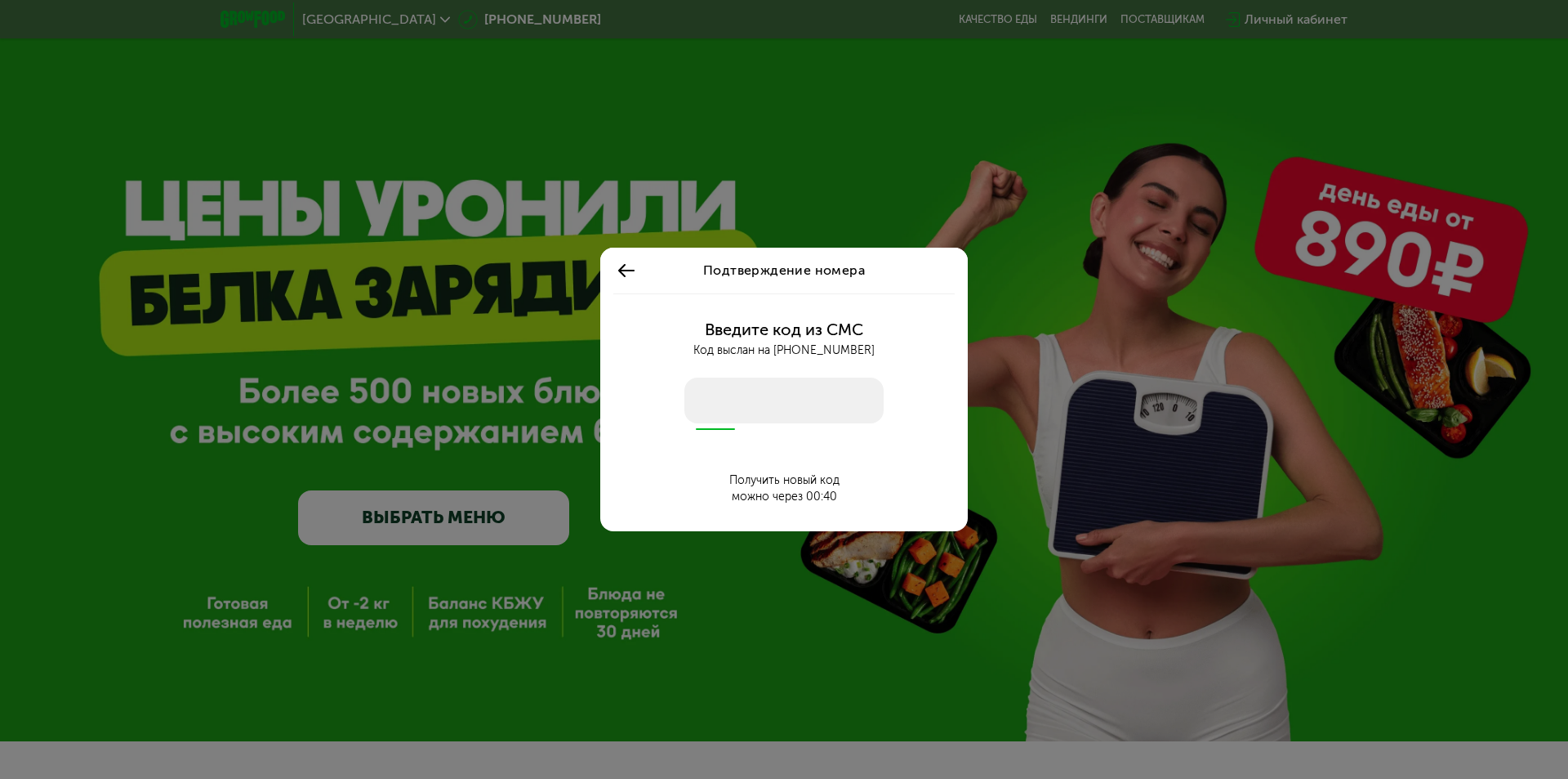
click at [752, 394] on input "number" at bounding box center [784, 401] width 199 height 46
type input "****"
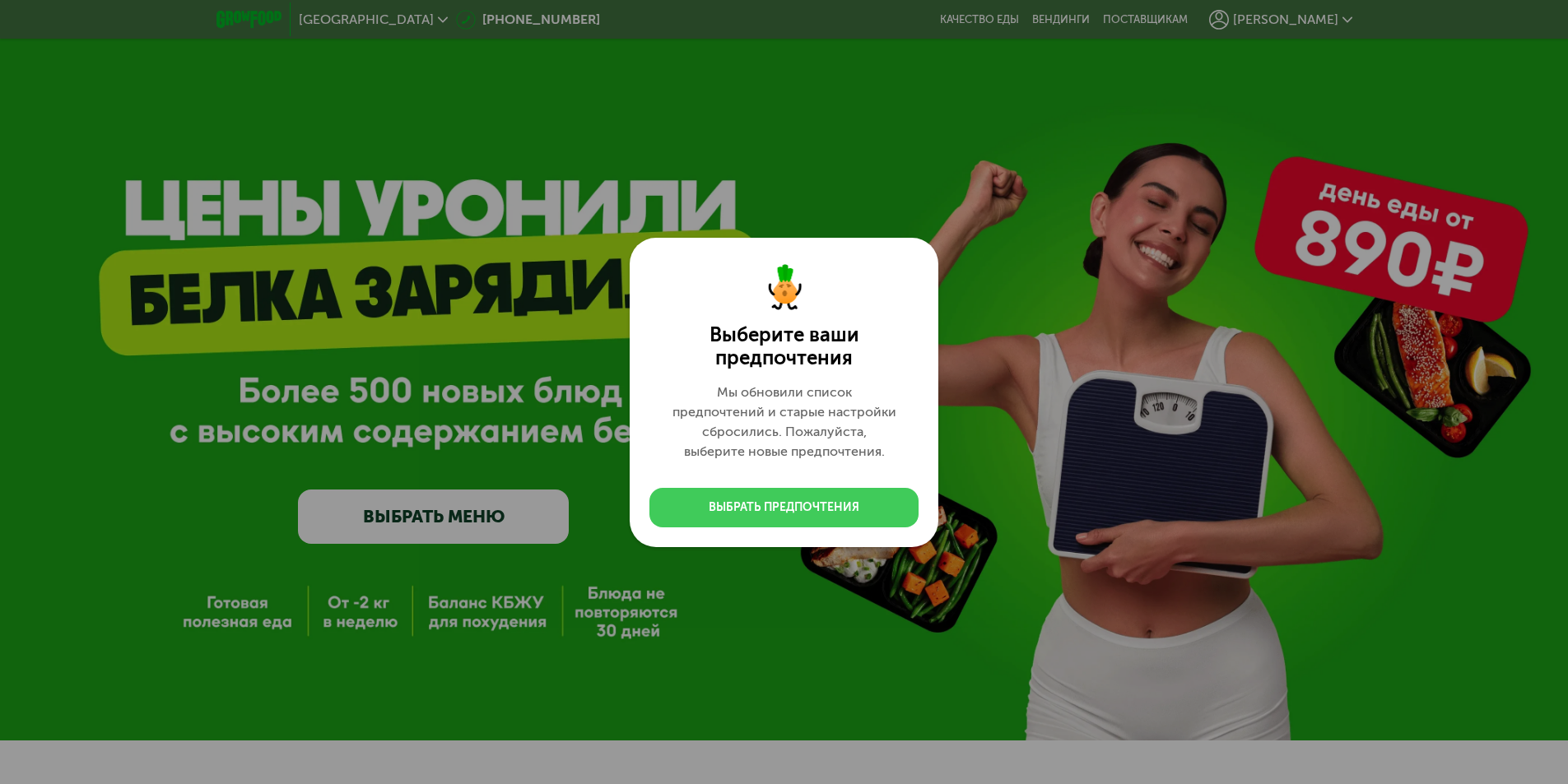
click at [738, 506] on div "Выбрать предпочтения" at bounding box center [784, 507] width 151 height 16
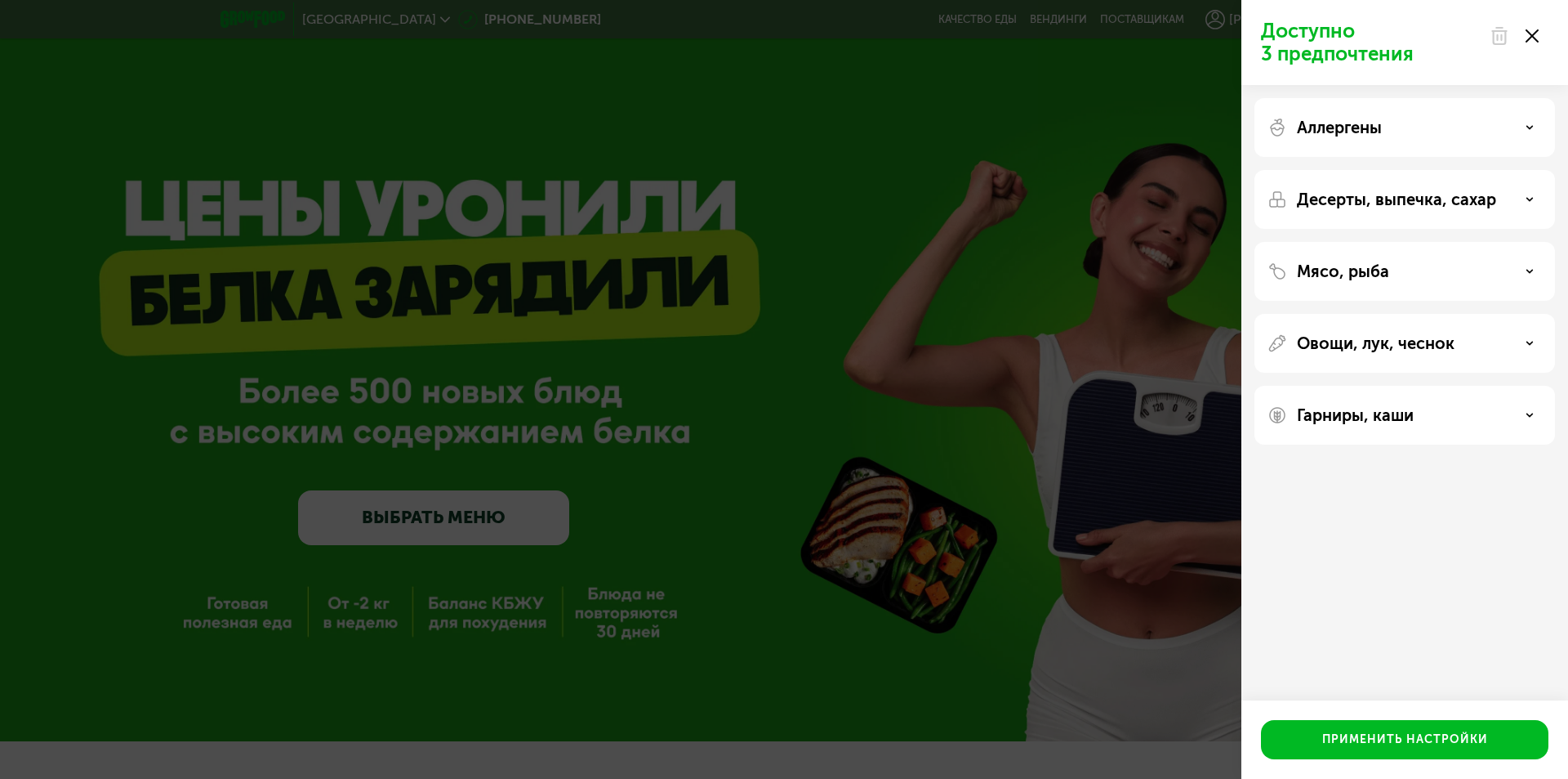
click at [1341, 134] on p "Аллергены" at bounding box center [1339, 127] width 85 height 19
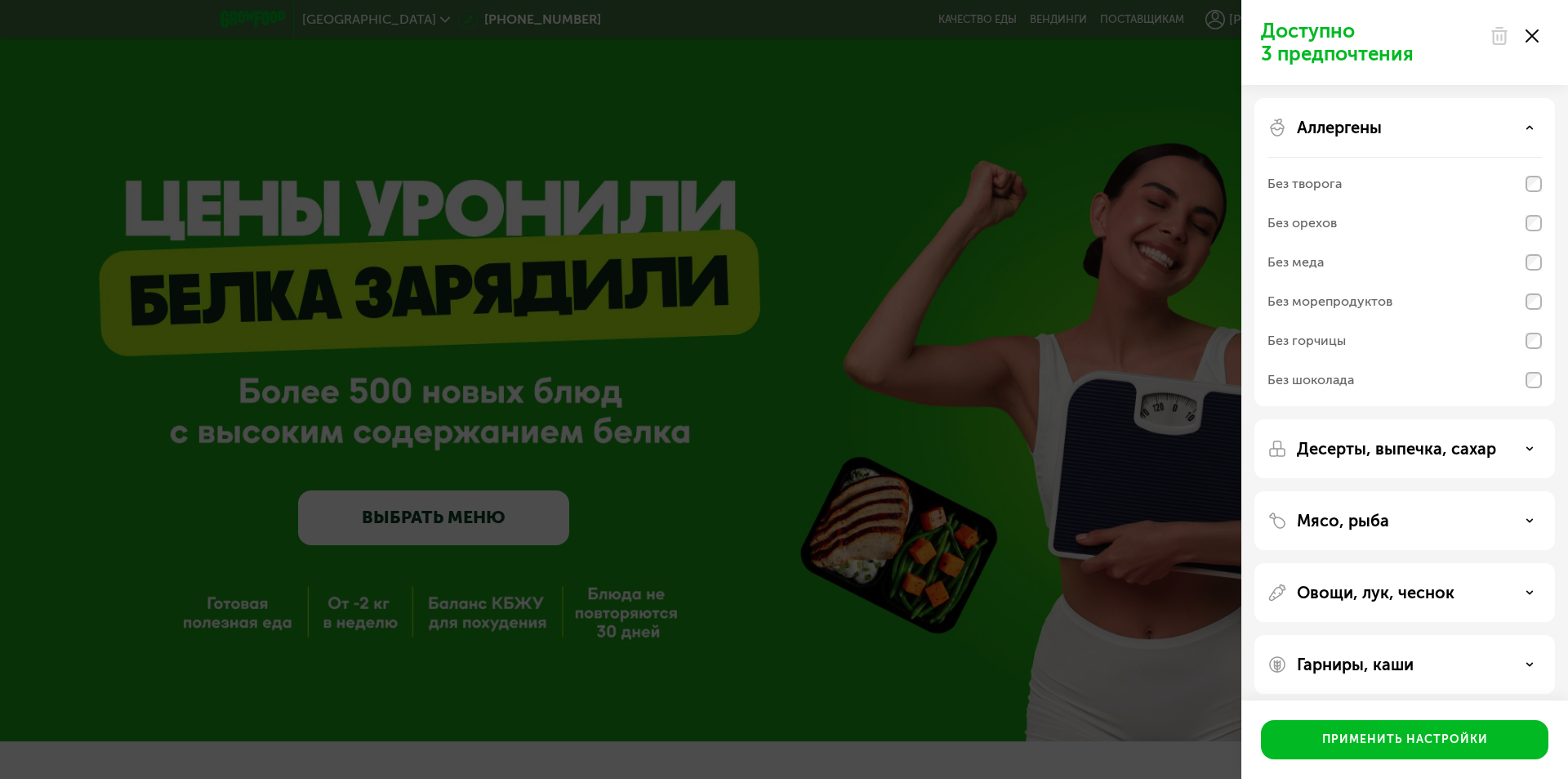
scroll to position [10, 0]
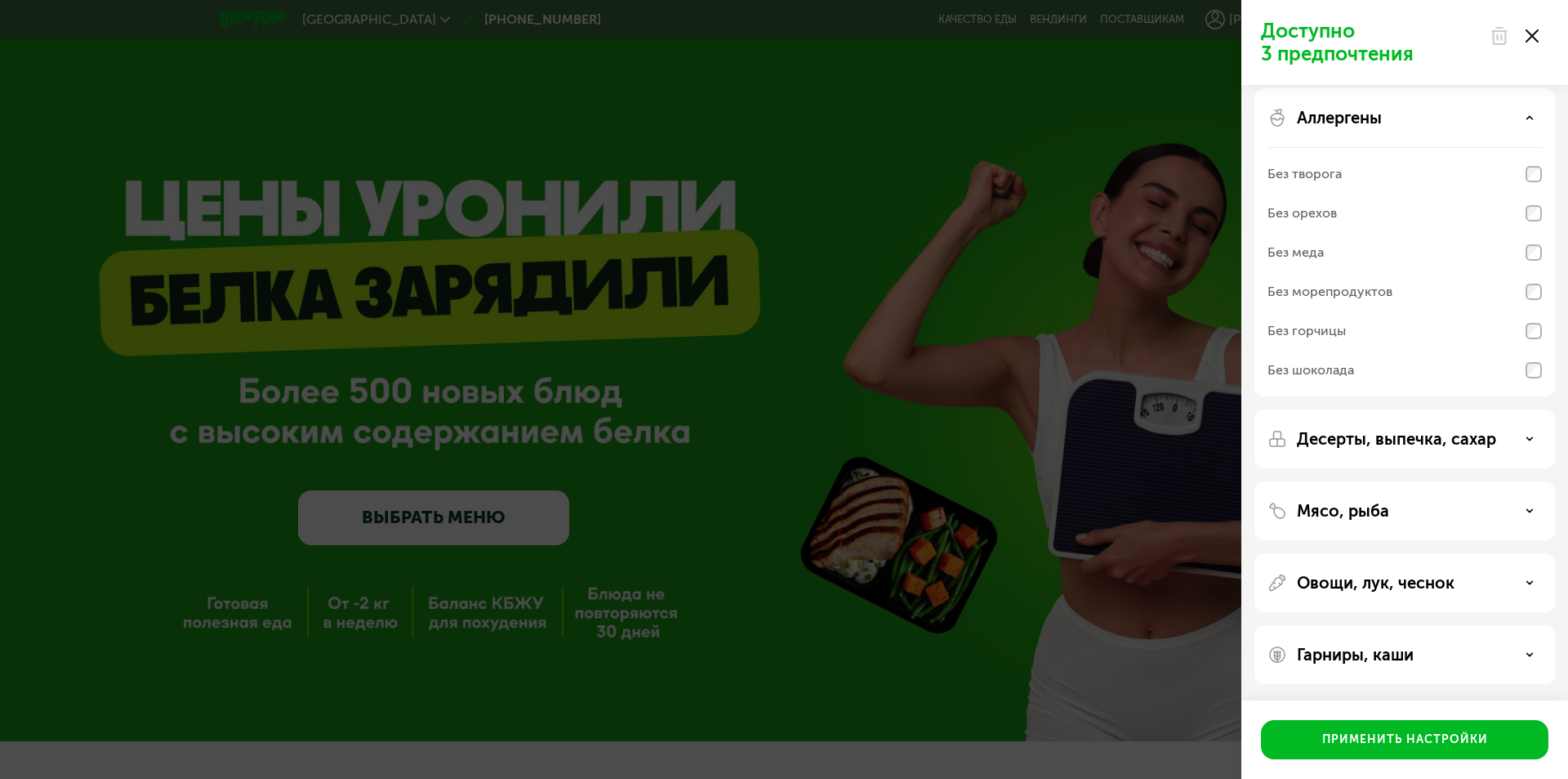
click at [1366, 447] on p "Десерты, выпечка, сахар" at bounding box center [1397, 439] width 199 height 19
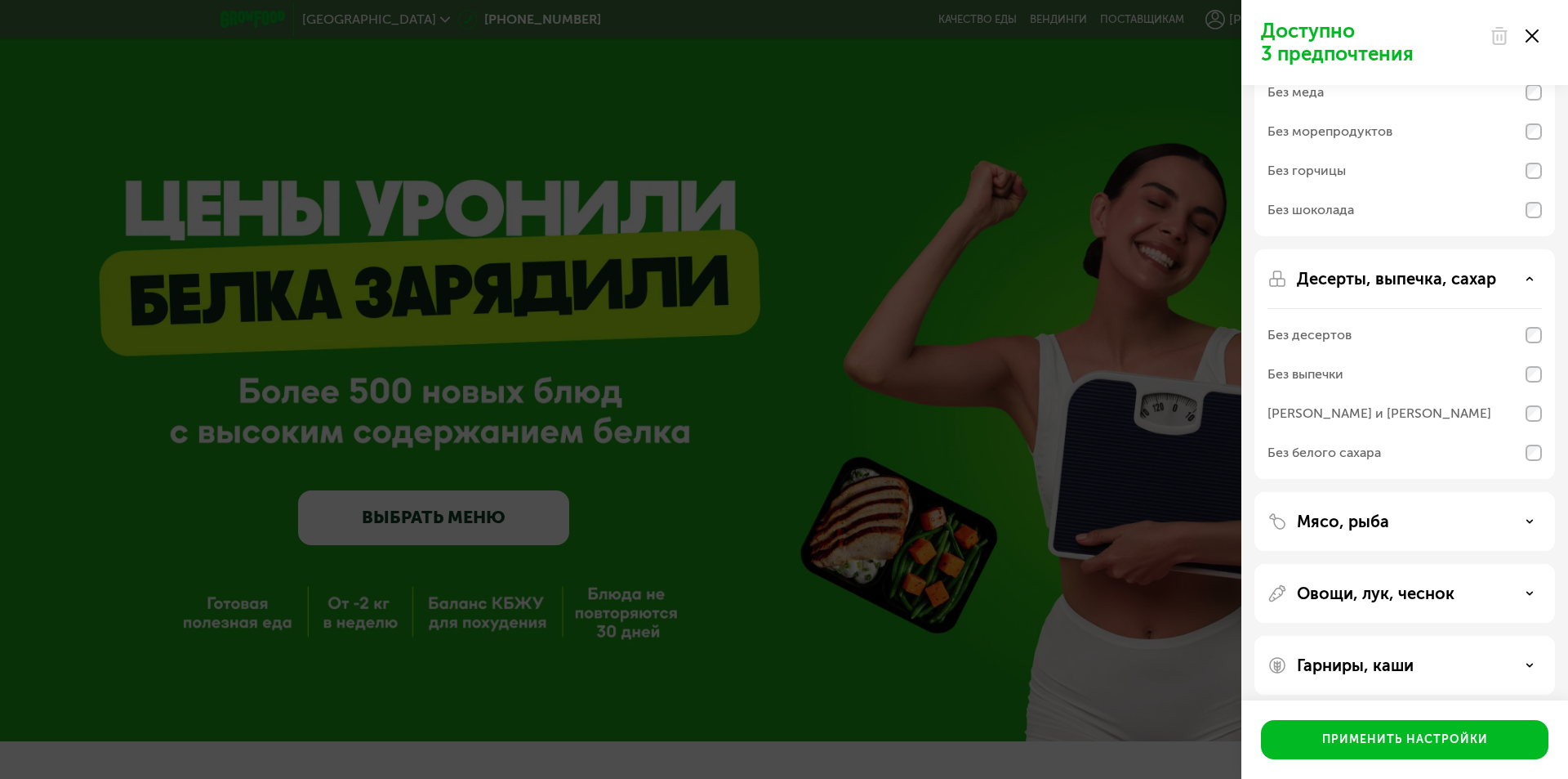
scroll to position [180, 0]
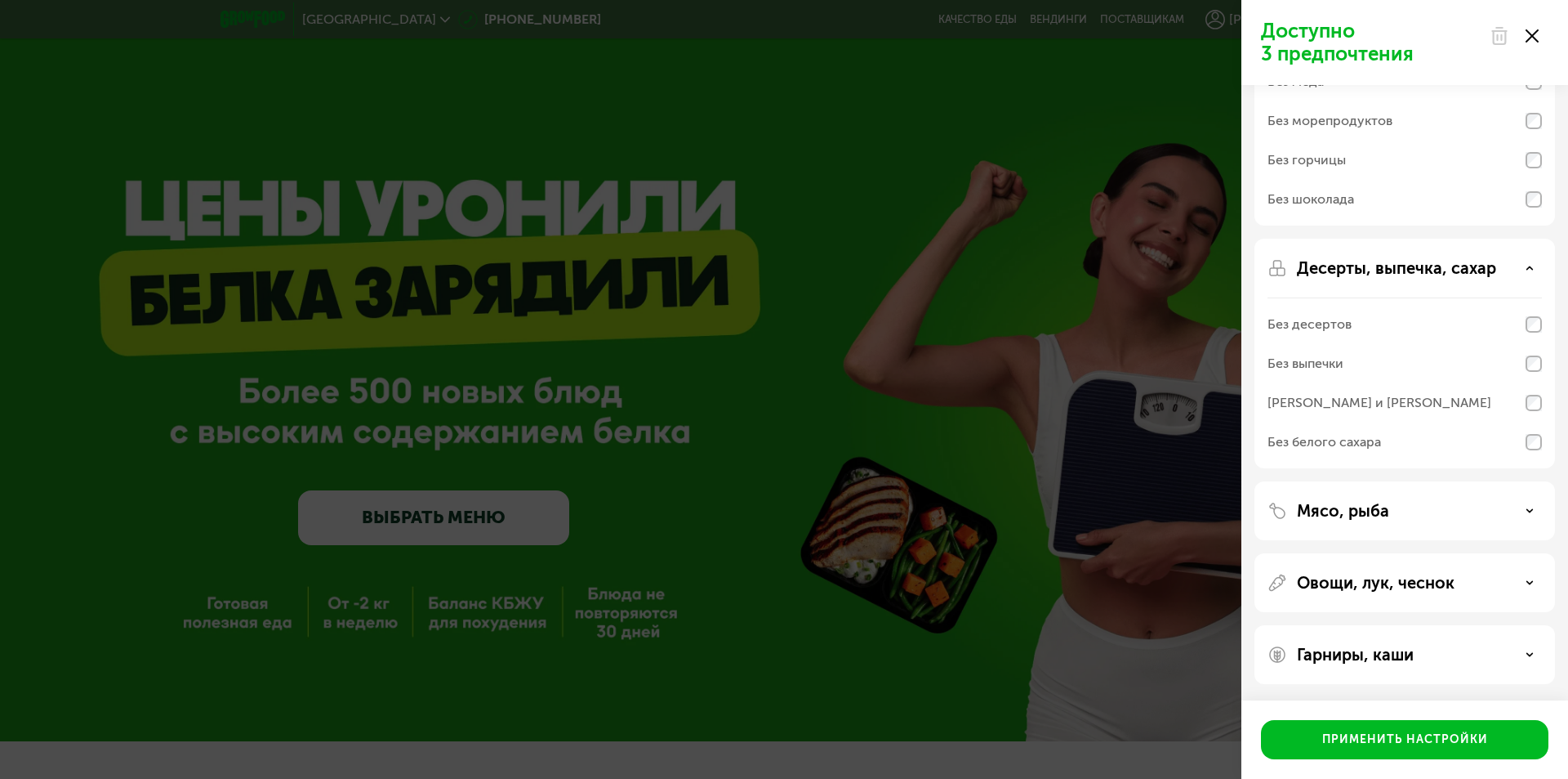
click at [1357, 514] on p "Мясо, рыба" at bounding box center [1343, 511] width 92 height 19
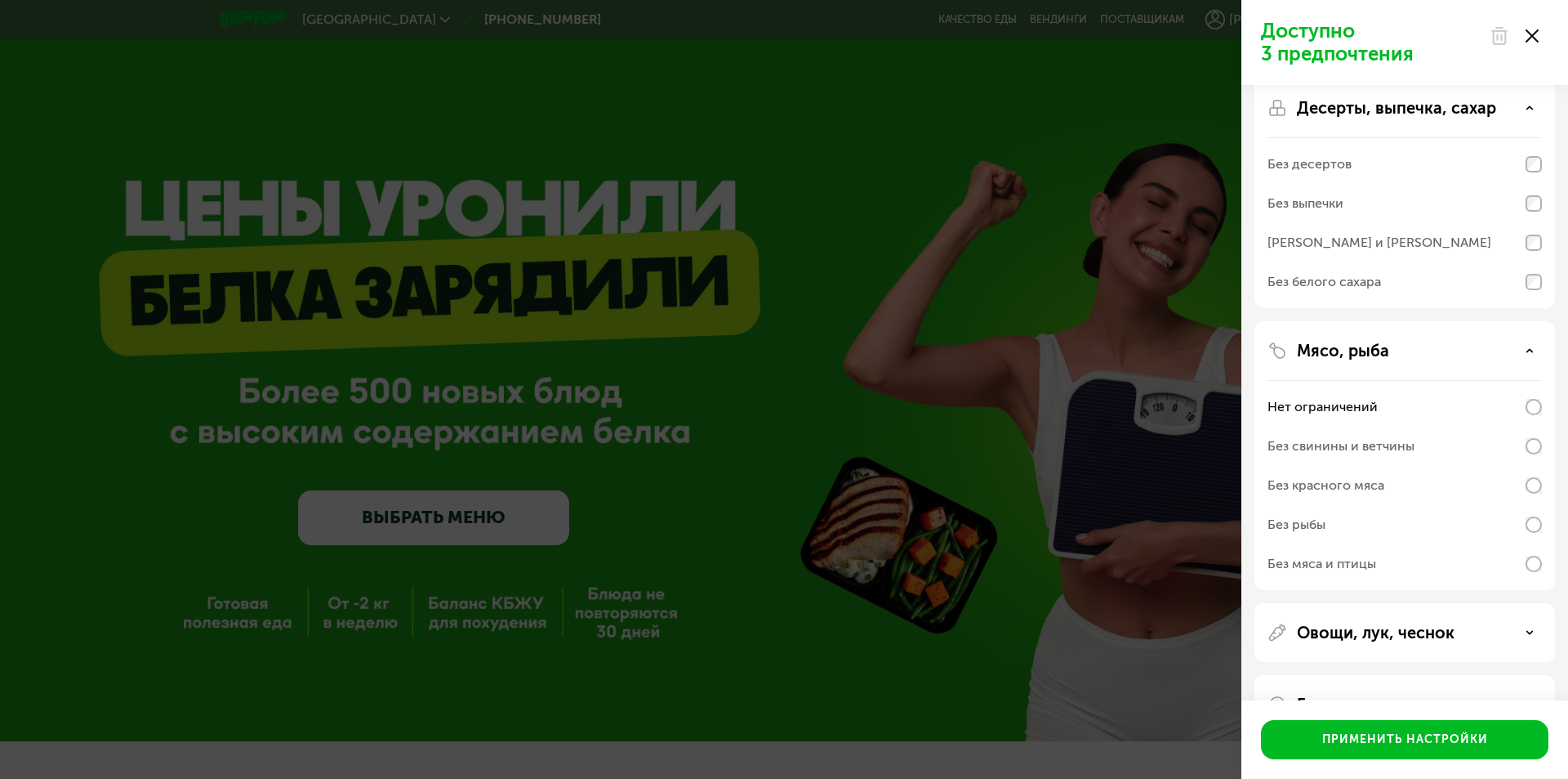
scroll to position [391, 0]
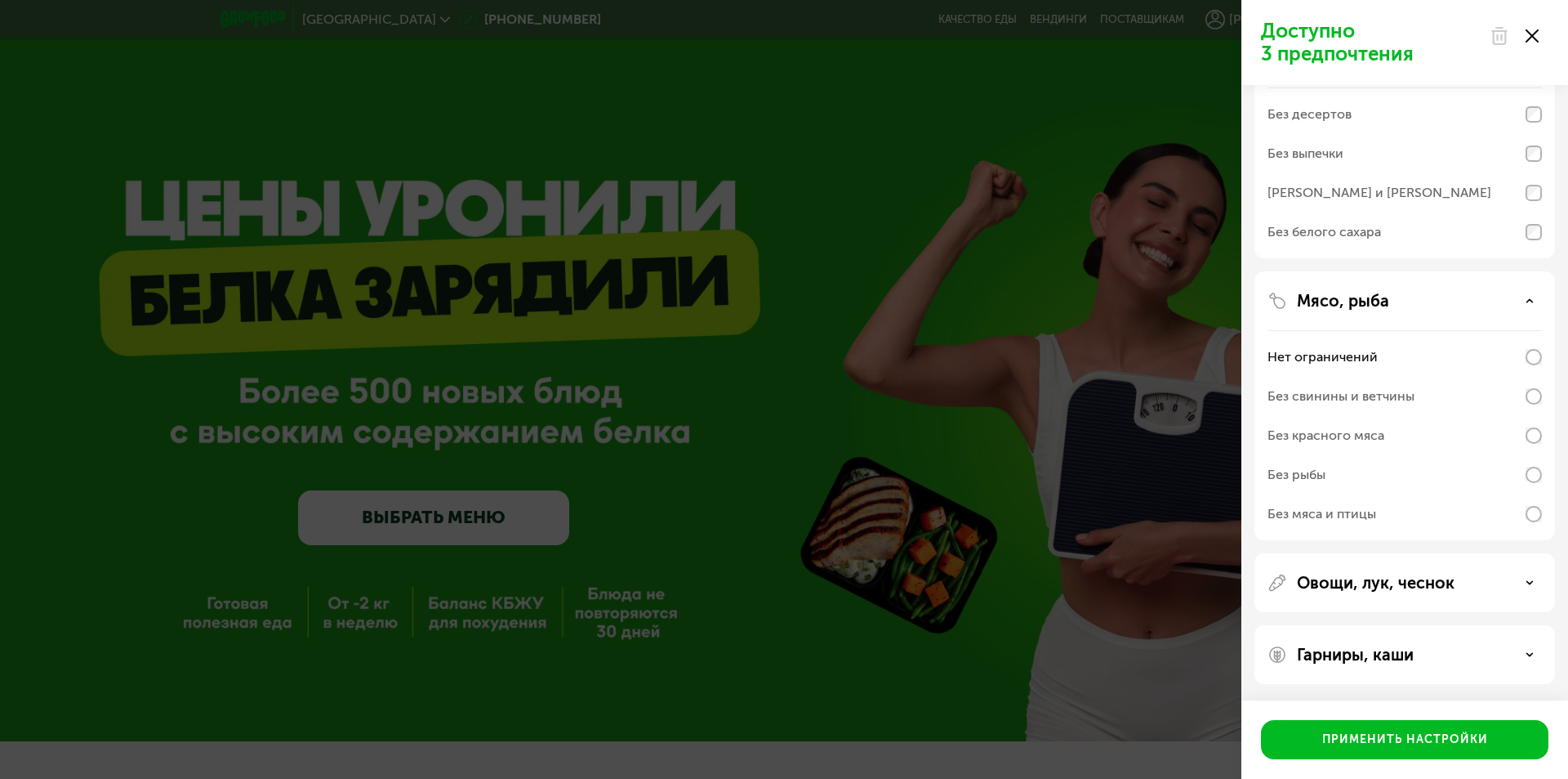
click at [1357, 578] on p "Овощи, лук, чеснок" at bounding box center [1375, 583] width 158 height 19
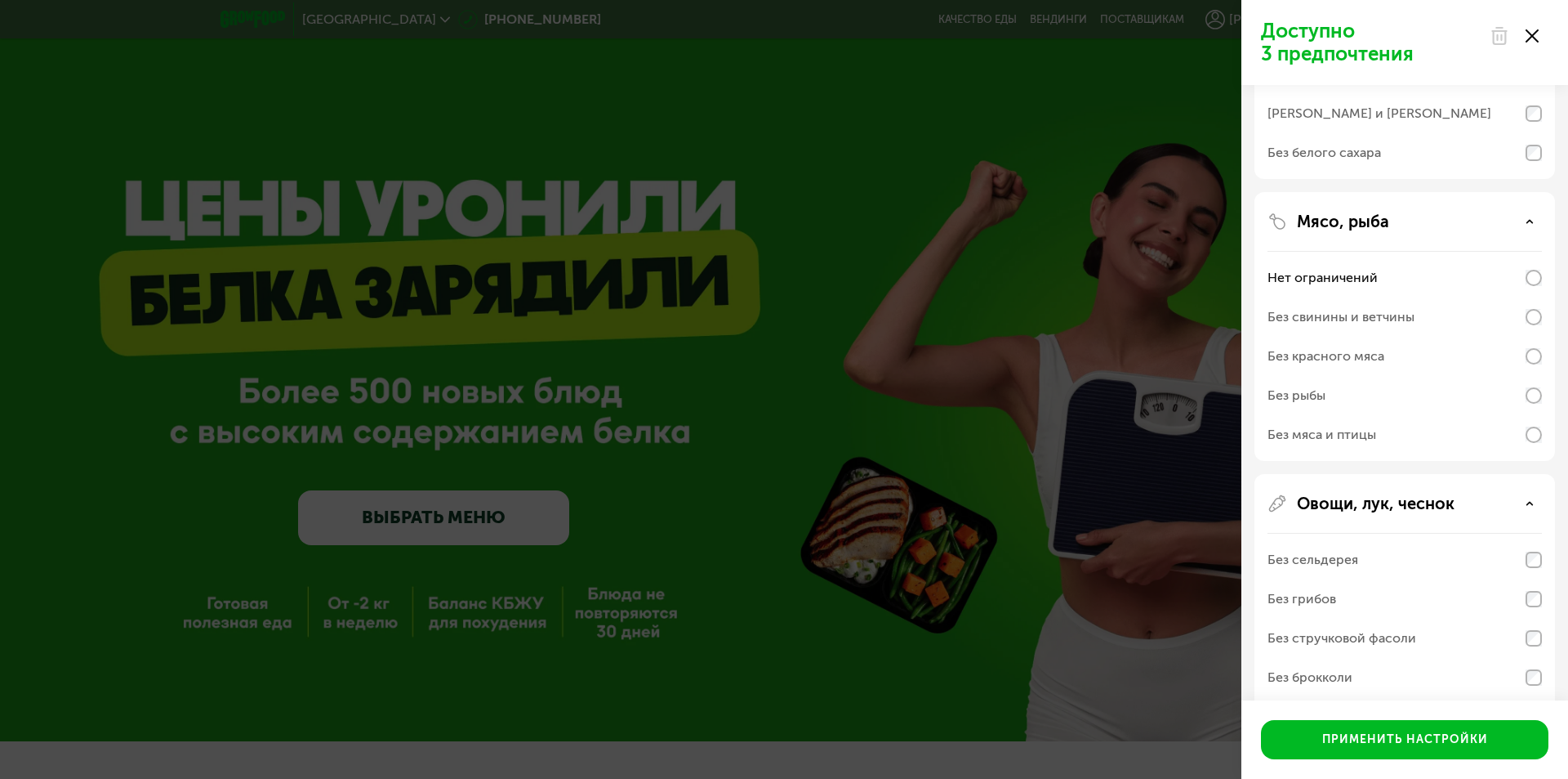
scroll to position [679, 0]
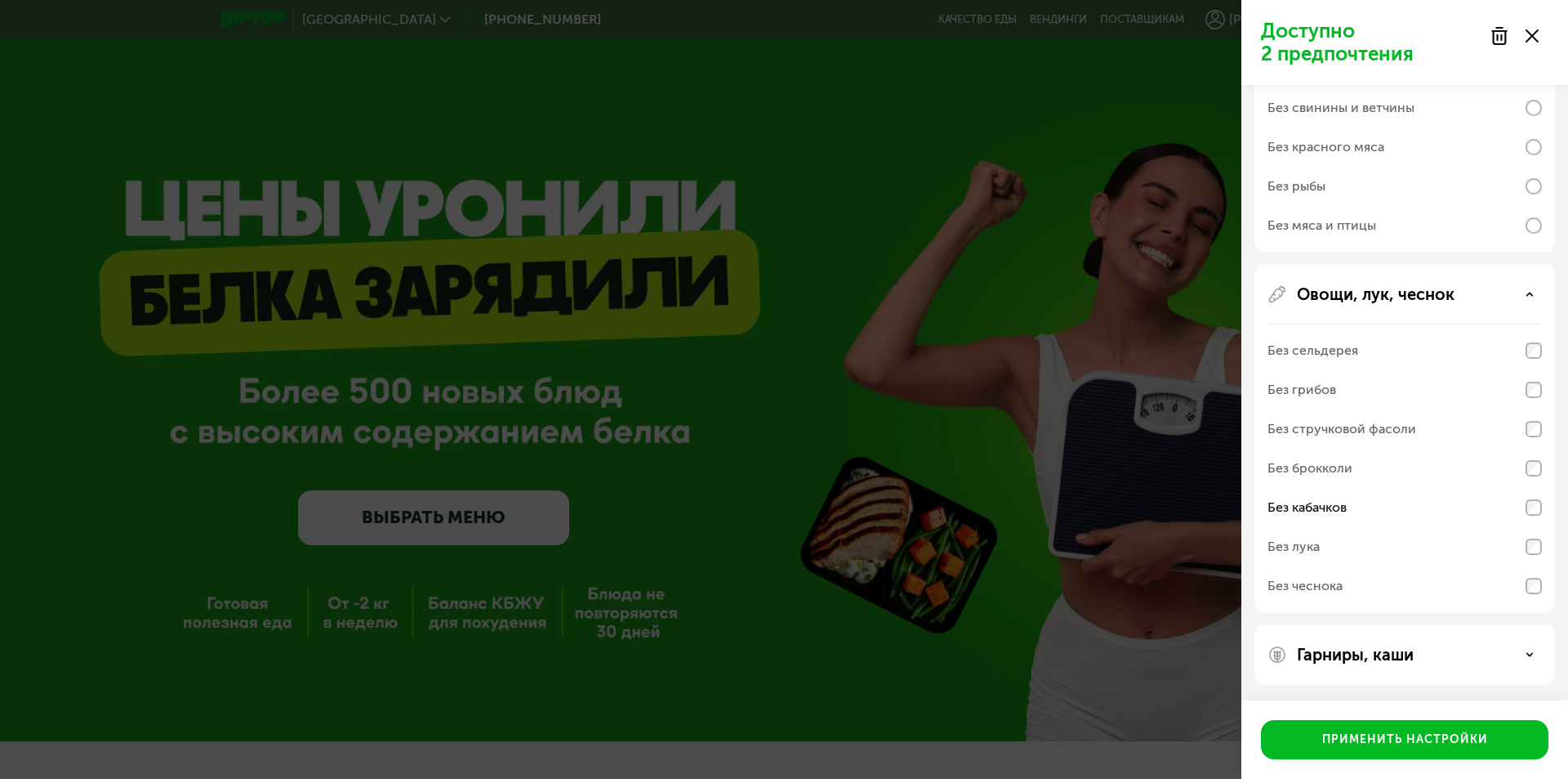
click at [1423, 656] on div "Гарниры, каши" at bounding box center [1405, 654] width 275 height 19
click at [1530, 653] on icon at bounding box center [1530, 654] width 9 height 9
click at [1356, 653] on p "Гарниры, каши" at bounding box center [1355, 654] width 117 height 19
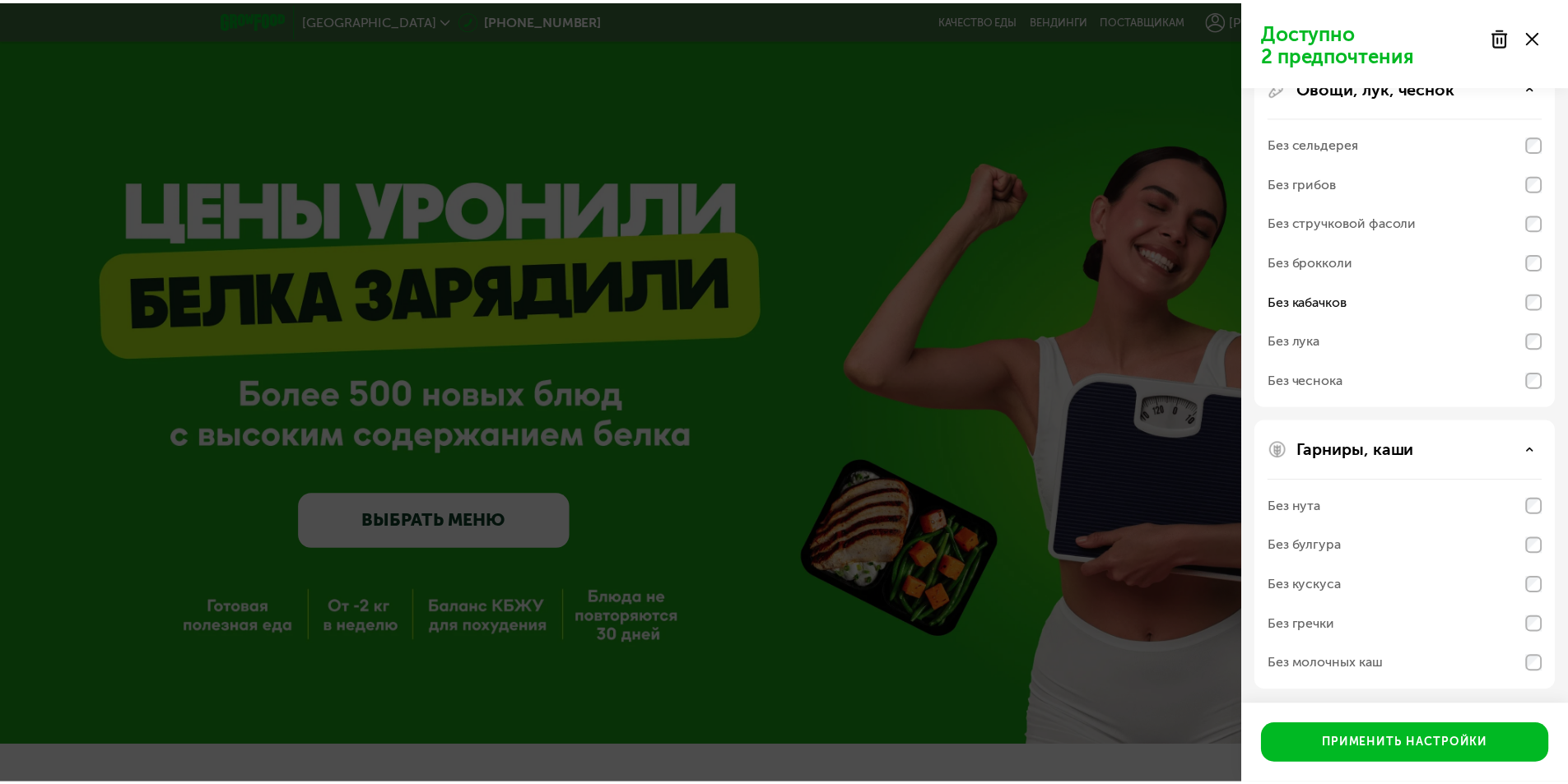
scroll to position [895, 0]
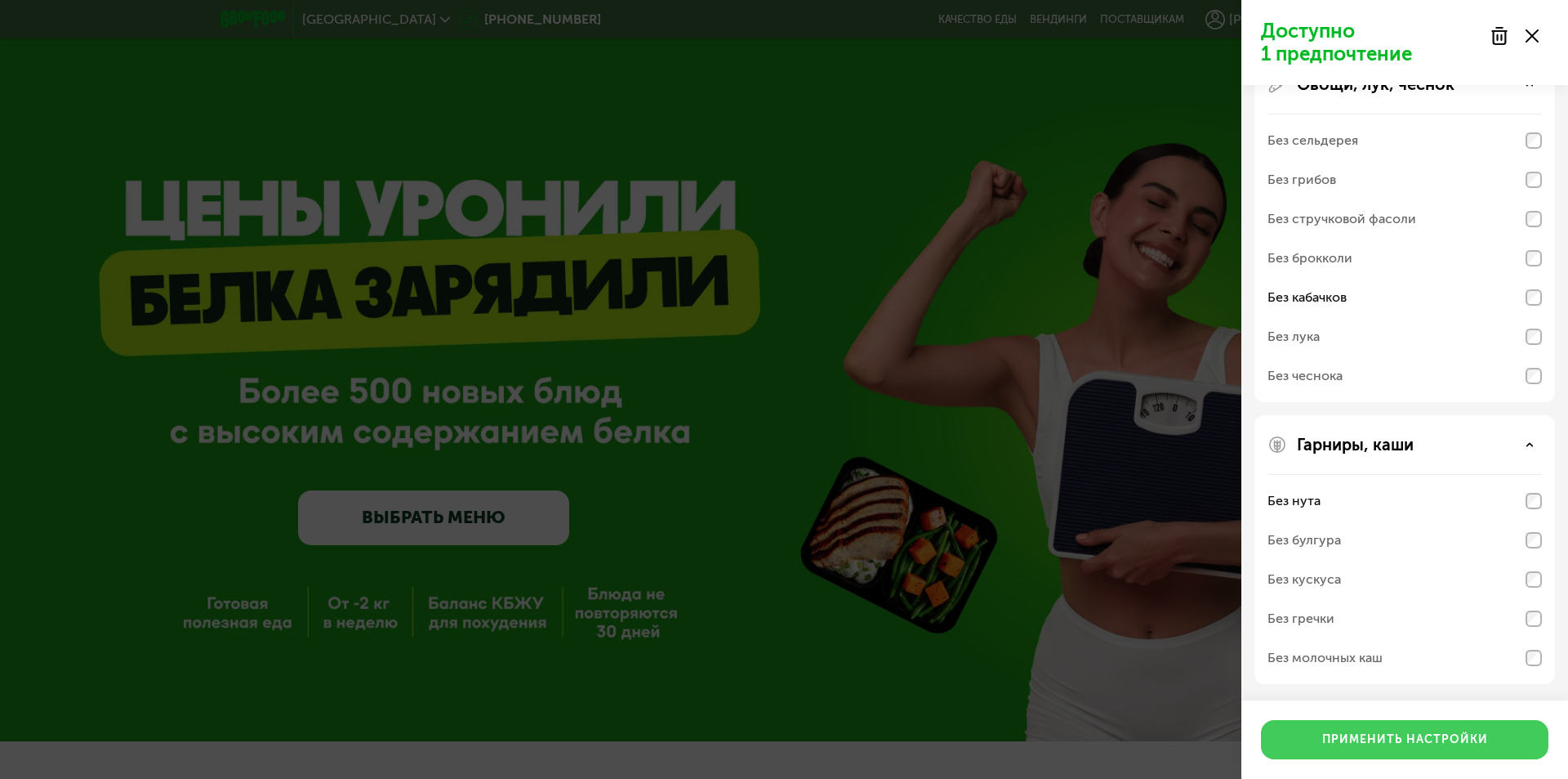
click at [1397, 739] on div "Применить настройки" at bounding box center [1405, 739] width 166 height 16
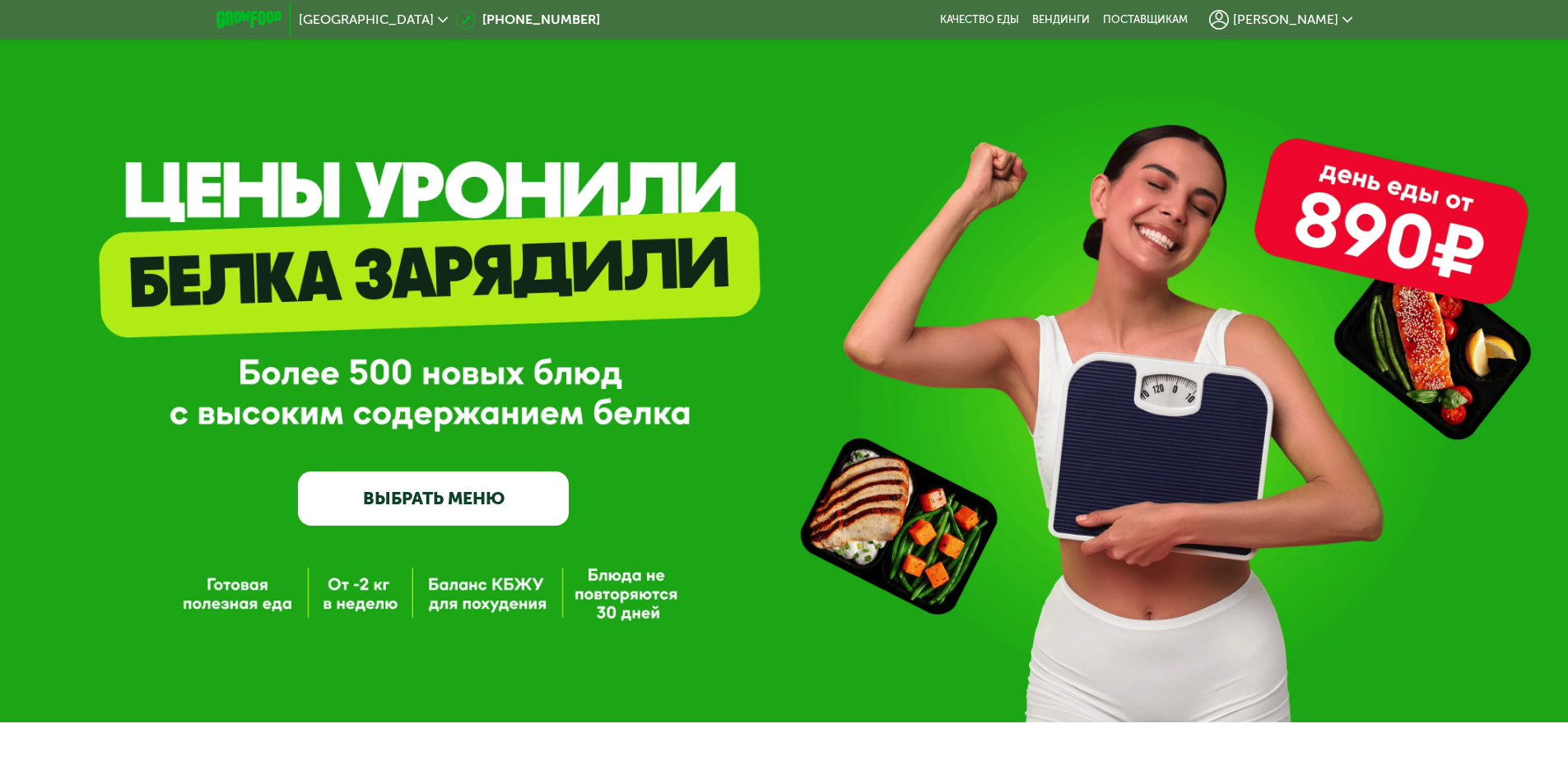
scroll to position [0, 0]
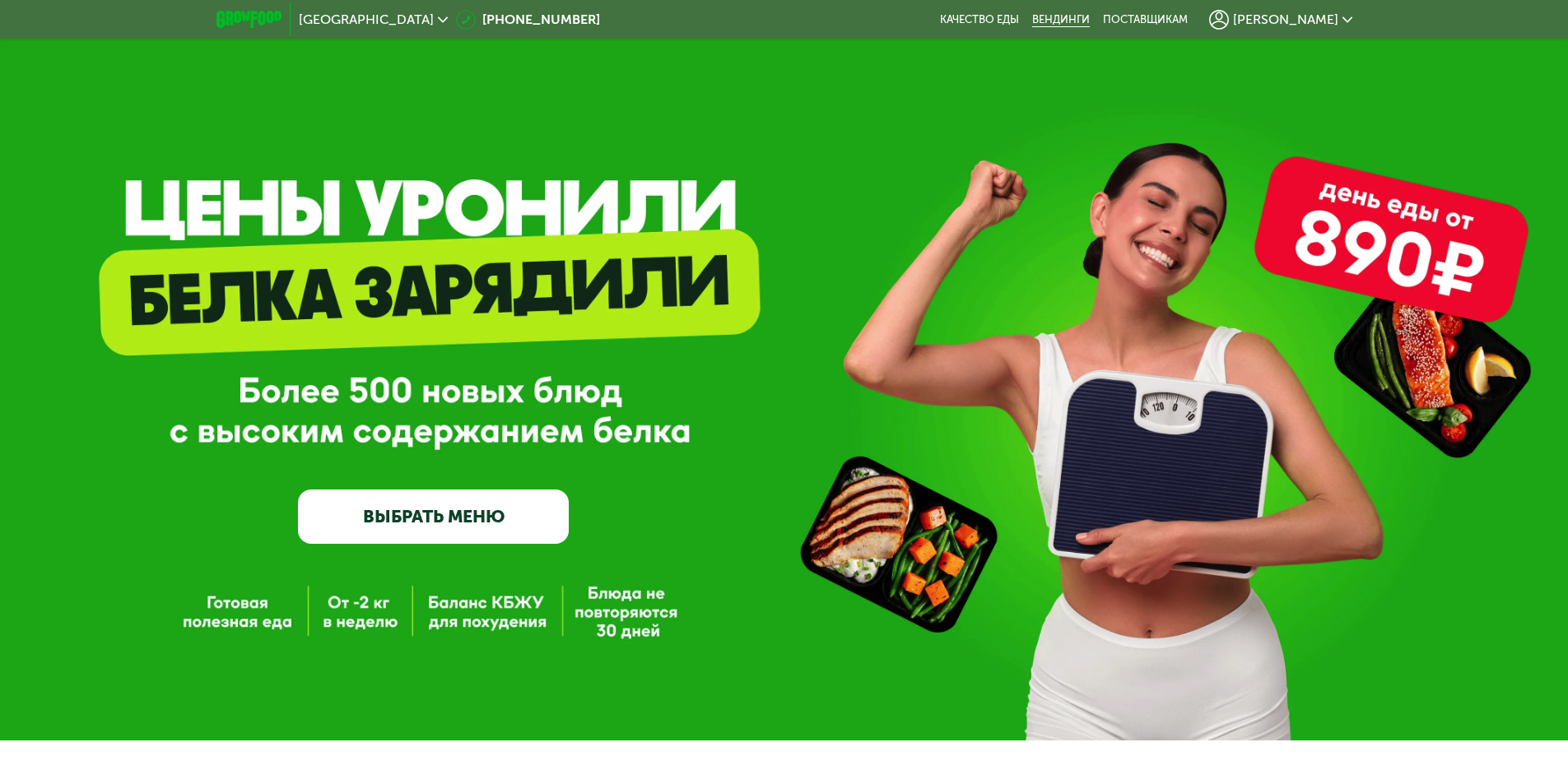
click at [1089, 14] on link "Вендинги" at bounding box center [1060, 20] width 58 height 14
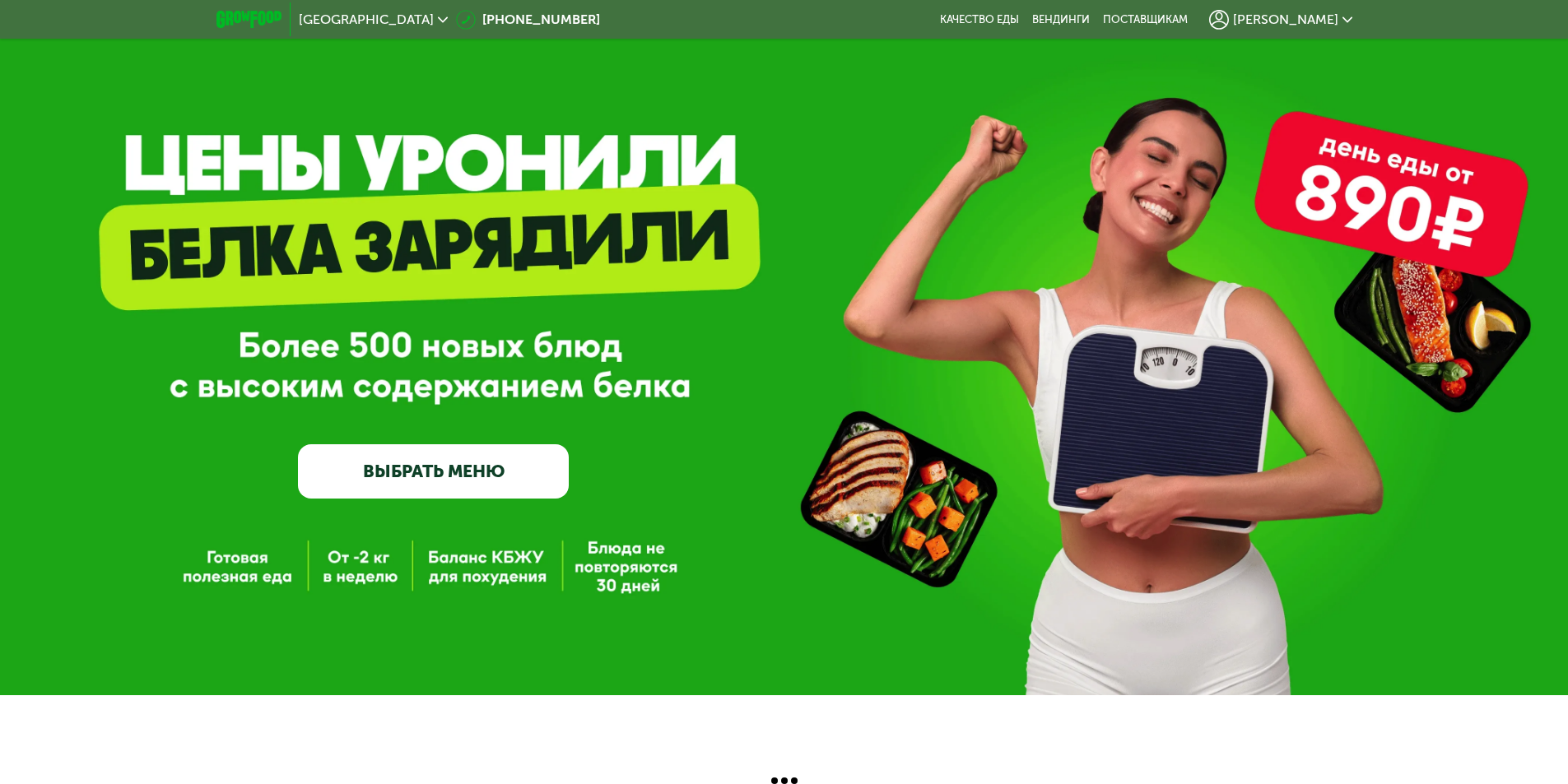
scroll to position [51, 0]
click at [409, 463] on link "ВЫБРАТЬ МЕНЮ" at bounding box center [433, 472] width 271 height 54
click at [417, 468] on link "ВЫБРАТЬ МЕНЮ" at bounding box center [433, 472] width 271 height 54
click at [407, 473] on link "ВЫБРАТЬ МЕНЮ" at bounding box center [433, 472] width 271 height 54
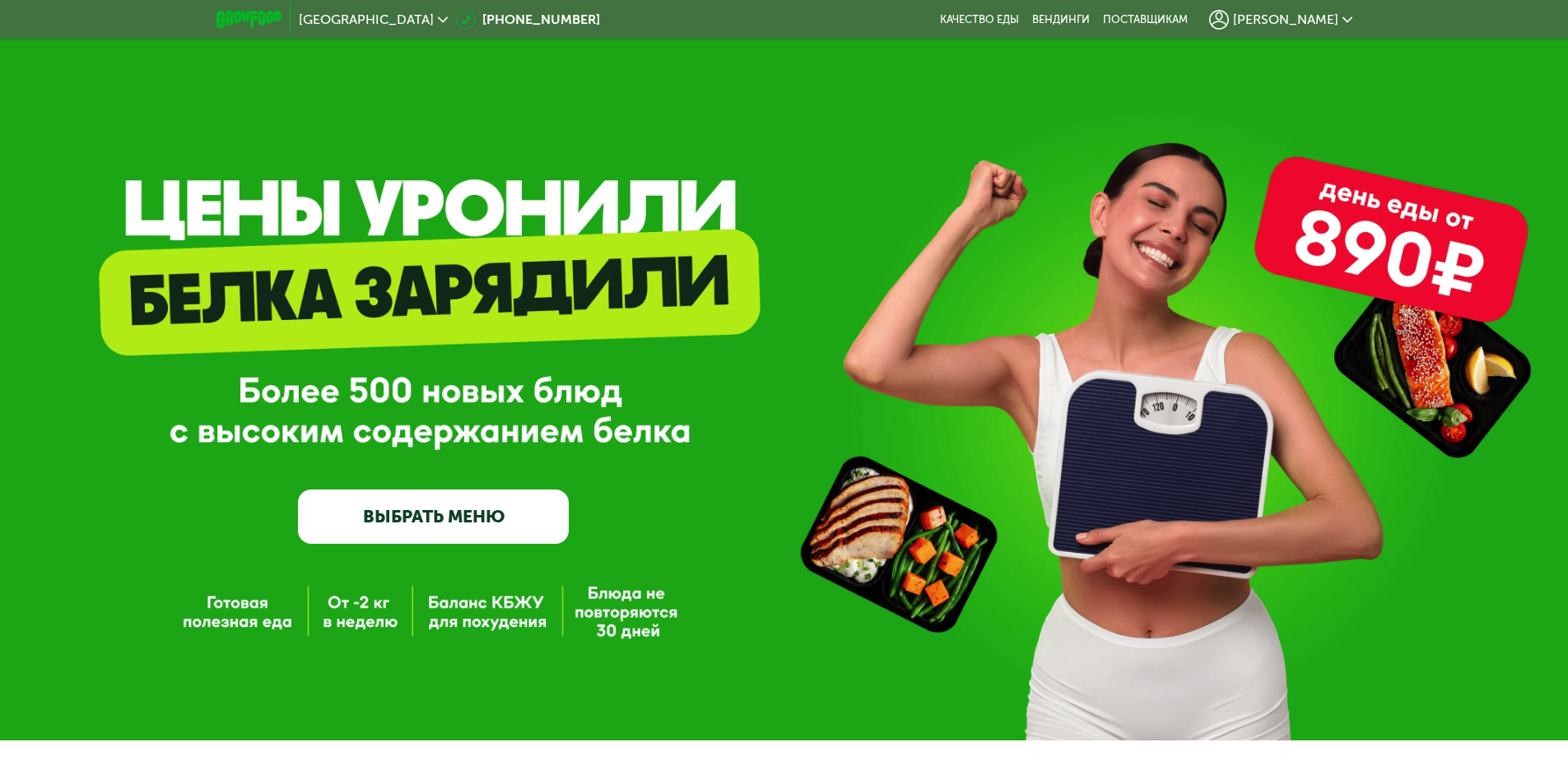
click at [421, 515] on link "ВЫБРАТЬ МЕНЮ" at bounding box center [433, 516] width 271 height 54
click at [311, 14] on span "[GEOGRAPHIC_DATA]" at bounding box center [367, 20] width 135 height 14
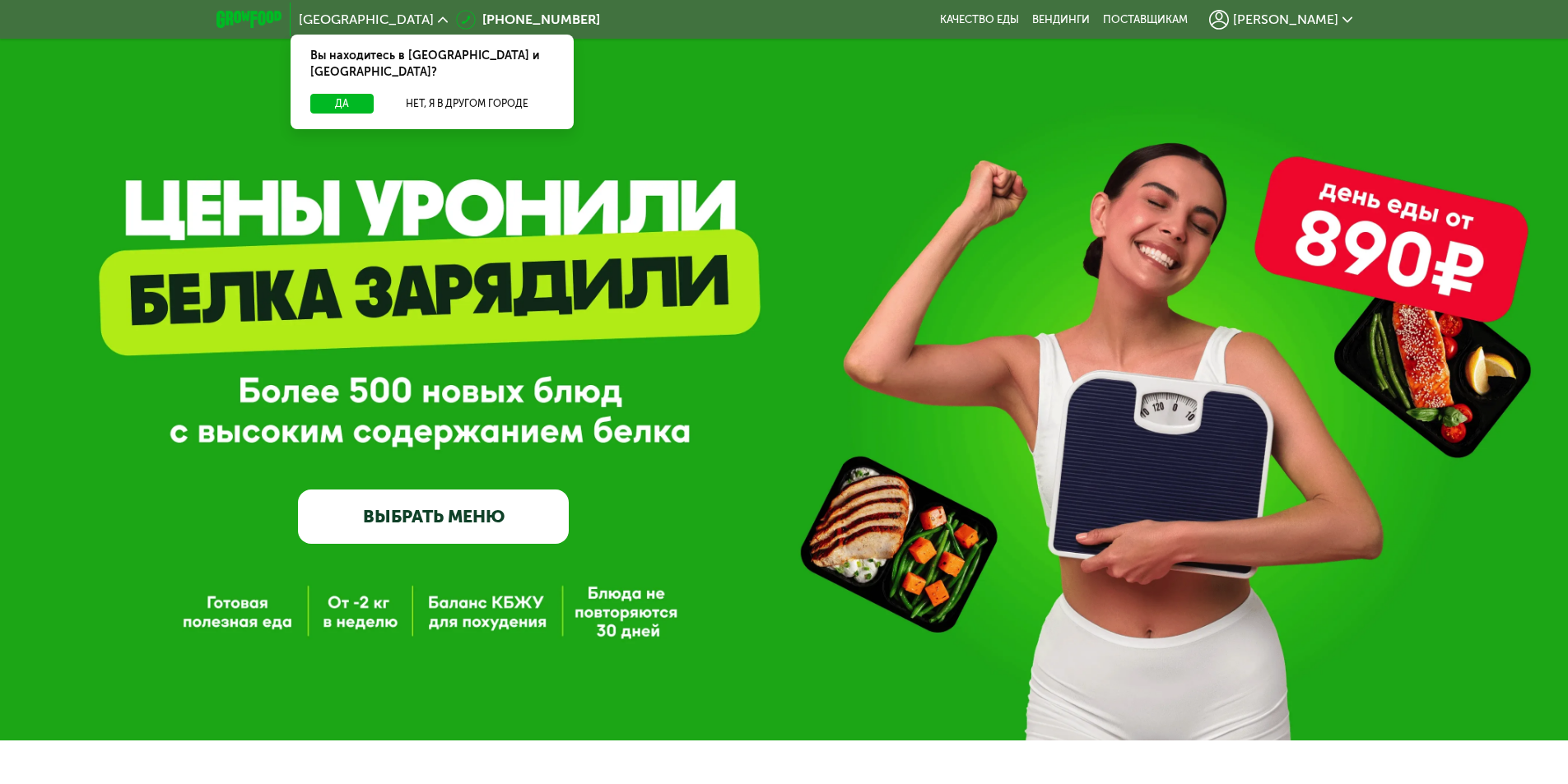
click at [280, 352] on div "GrowFood — доставка правильного питания ВЫБРАТЬ МЕНЮ" at bounding box center [784, 396] width 1568 height 293
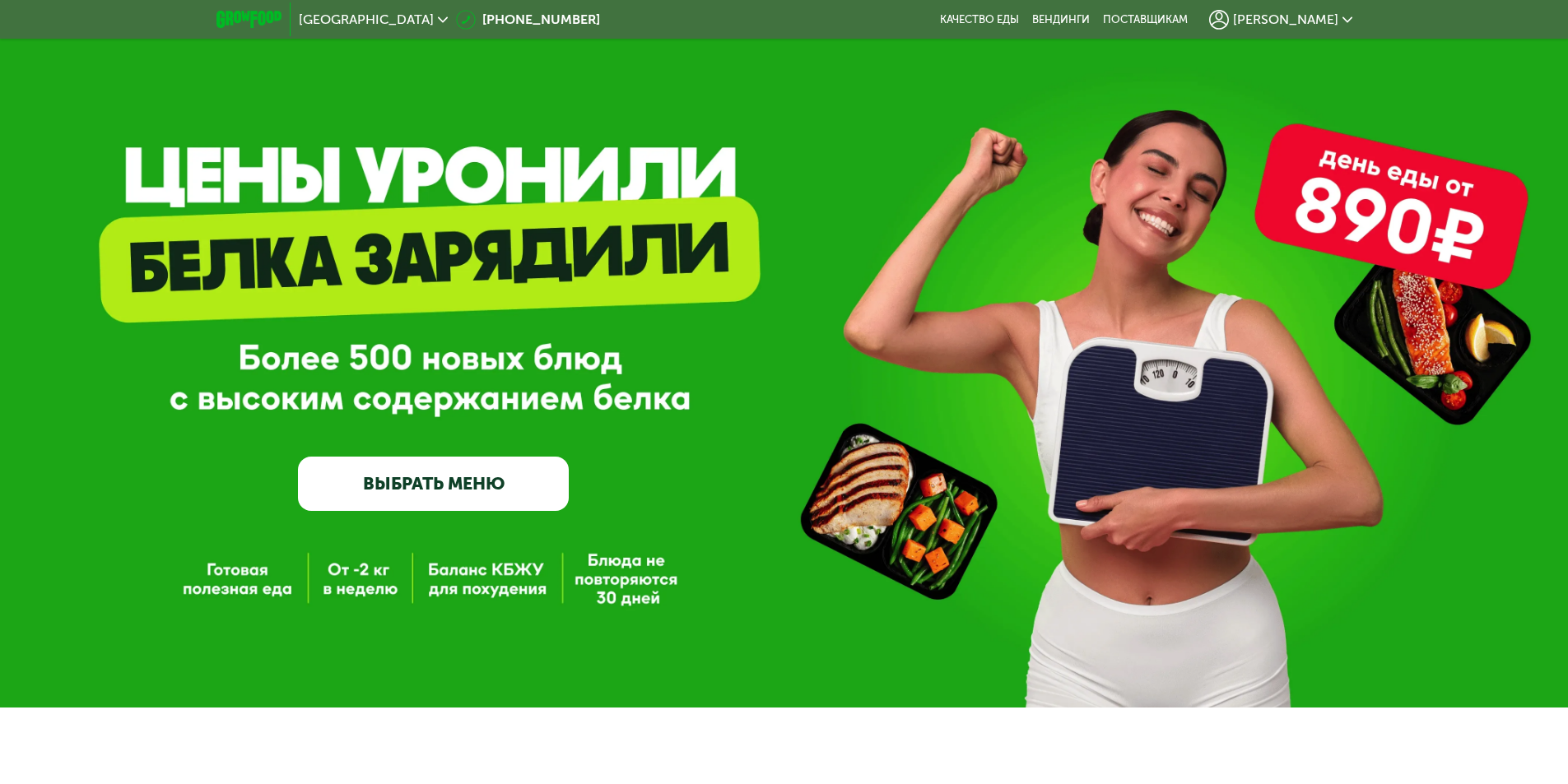
scroll to position [51, 0]
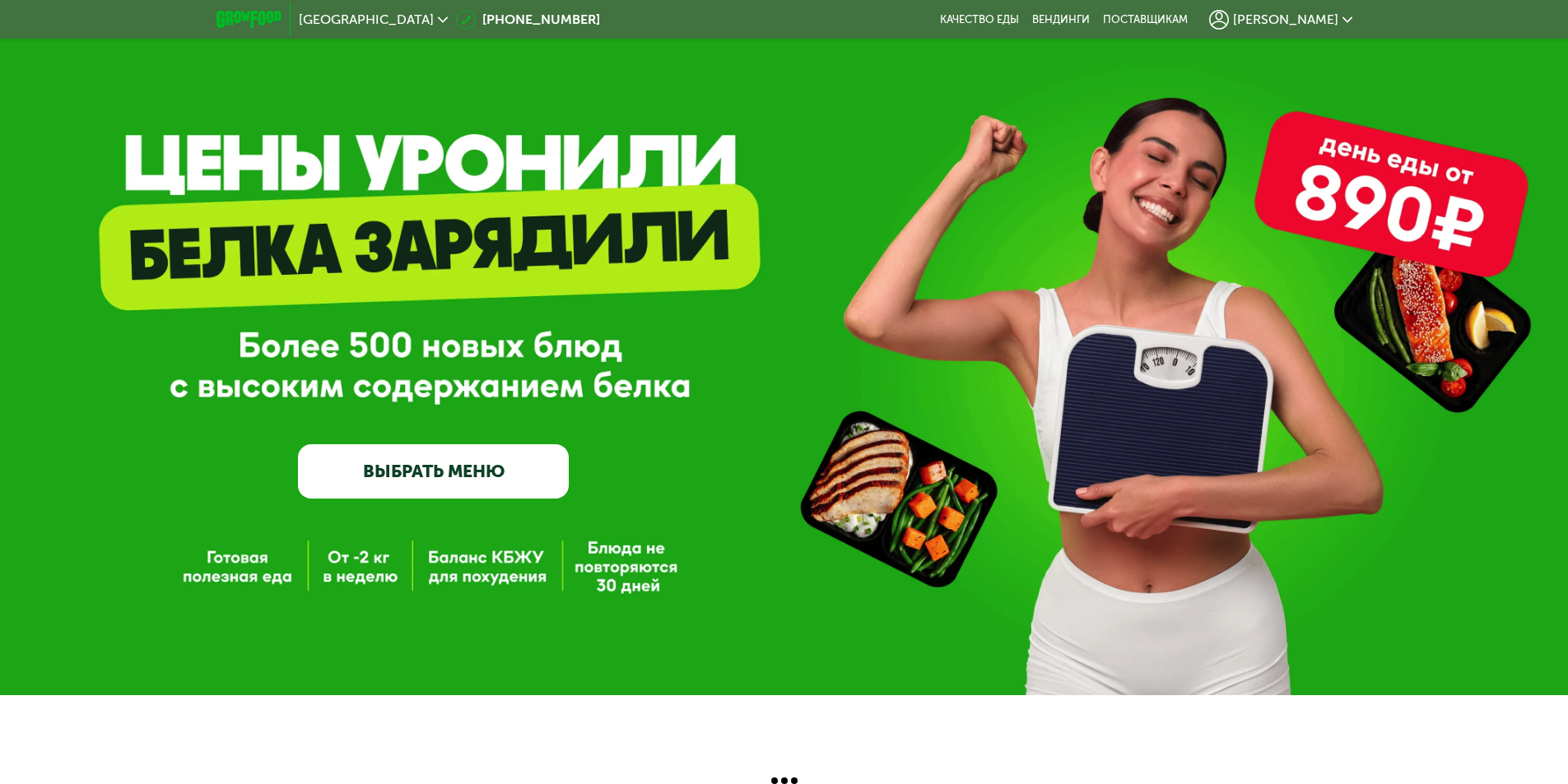
scroll to position [51, 0]
click at [439, 473] on link "ВЫБРАТЬ МЕНЮ" at bounding box center [433, 472] width 271 height 54
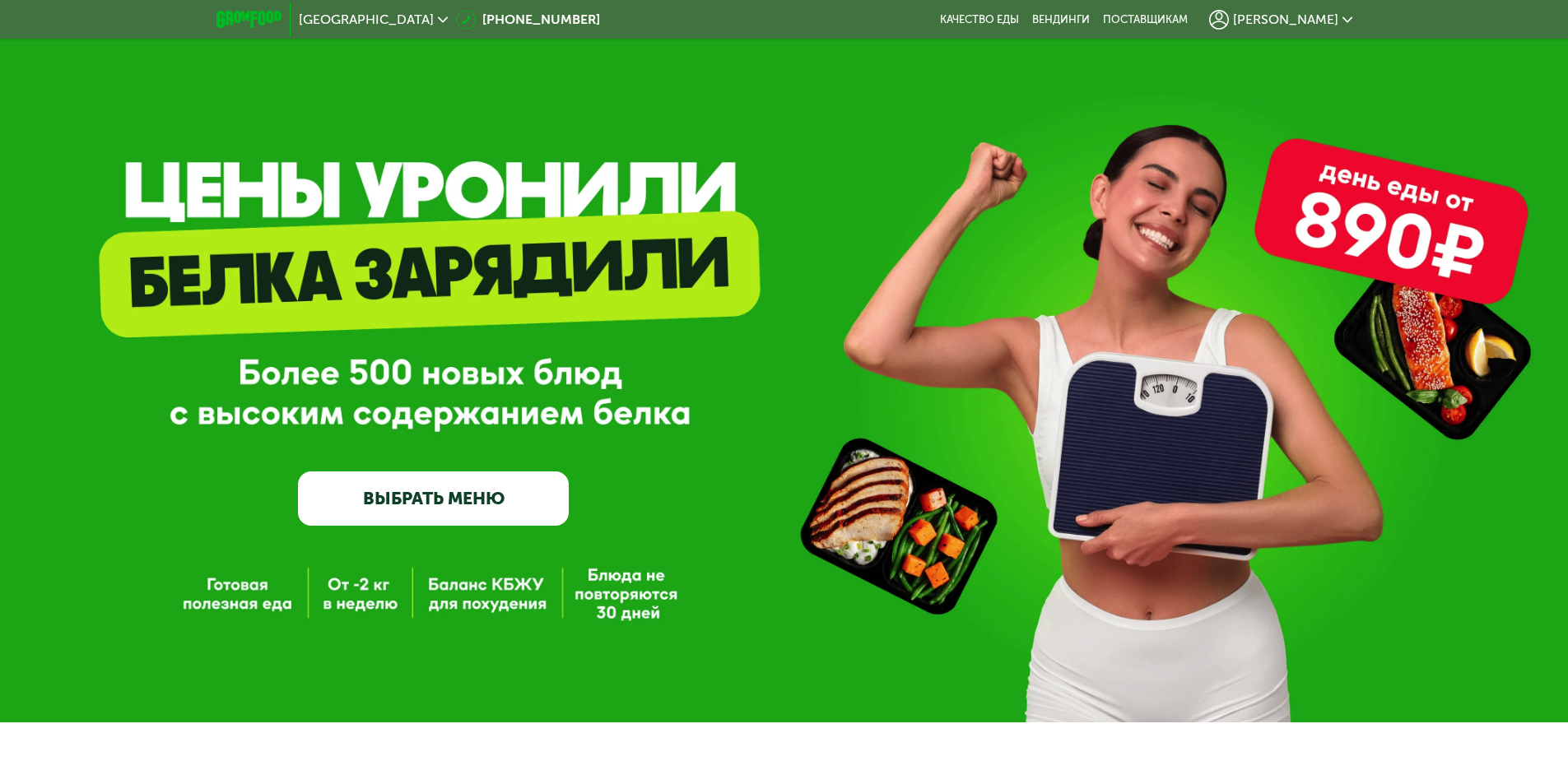
scroll to position [0, 0]
